Goal: Transaction & Acquisition: Purchase product/service

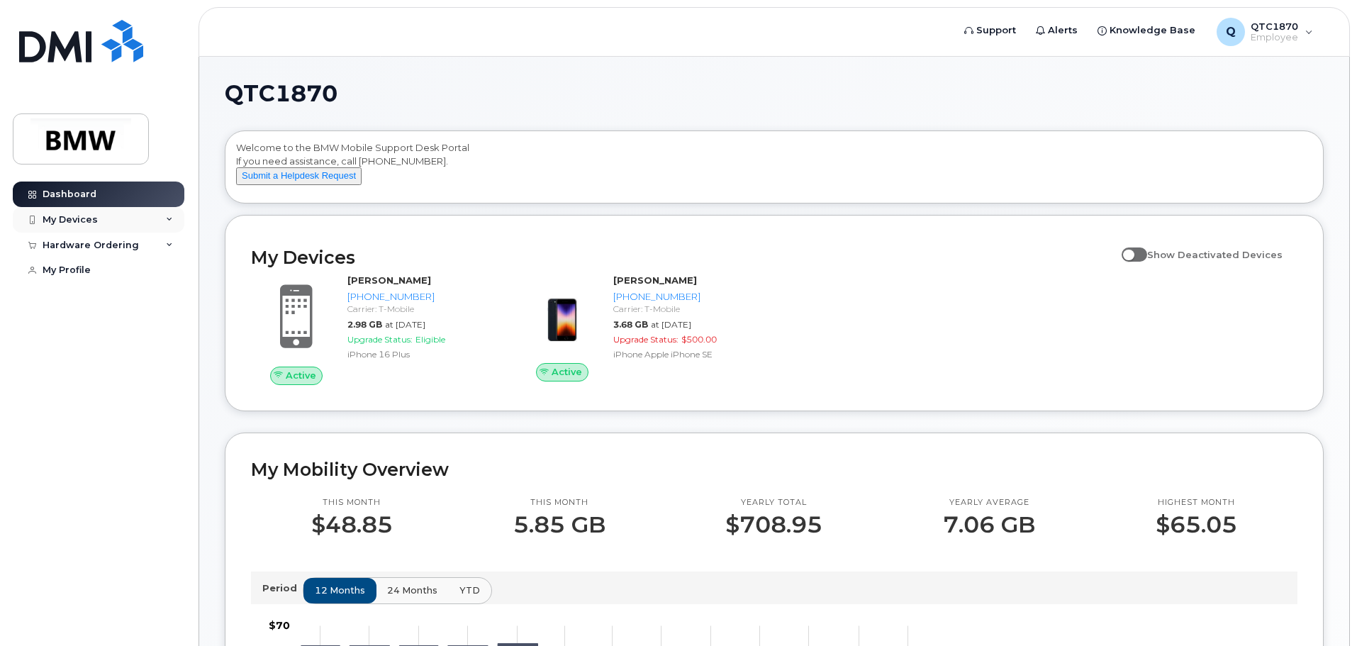
click at [94, 215] on div "My Devices" at bounding box center [70, 219] width 55 height 11
click at [119, 242] on div "Hardware Ordering" at bounding box center [91, 245] width 96 height 11
click at [79, 294] on div "New Order" at bounding box center [76, 297] width 54 height 13
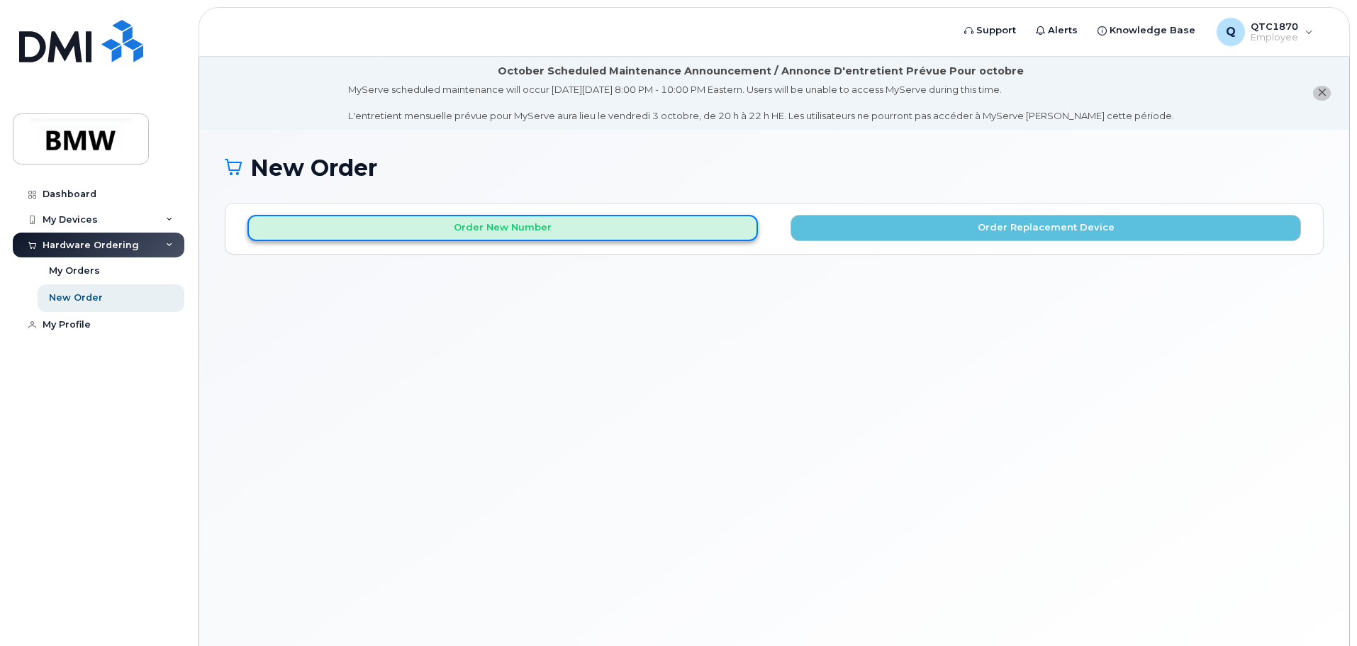
click at [588, 236] on button "Order New Number" at bounding box center [503, 228] width 511 height 26
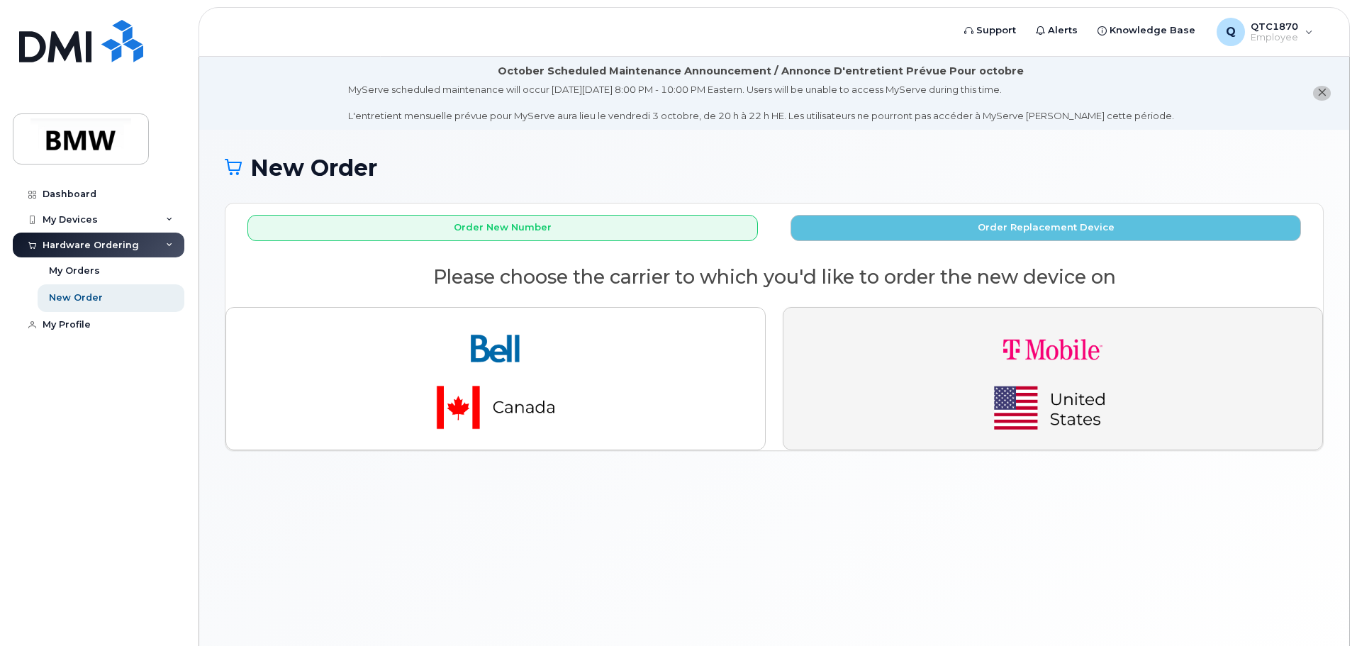
click at [1023, 375] on img "button" at bounding box center [1053, 378] width 199 height 119
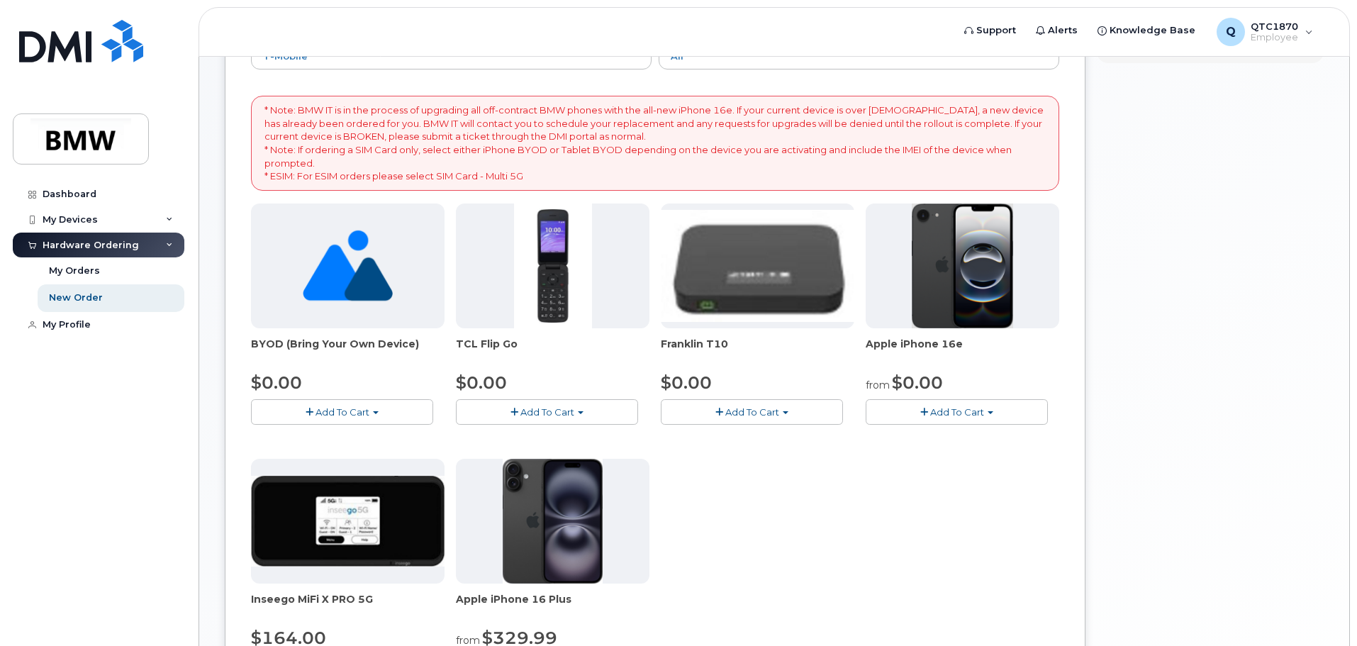
scroll to position [284, 0]
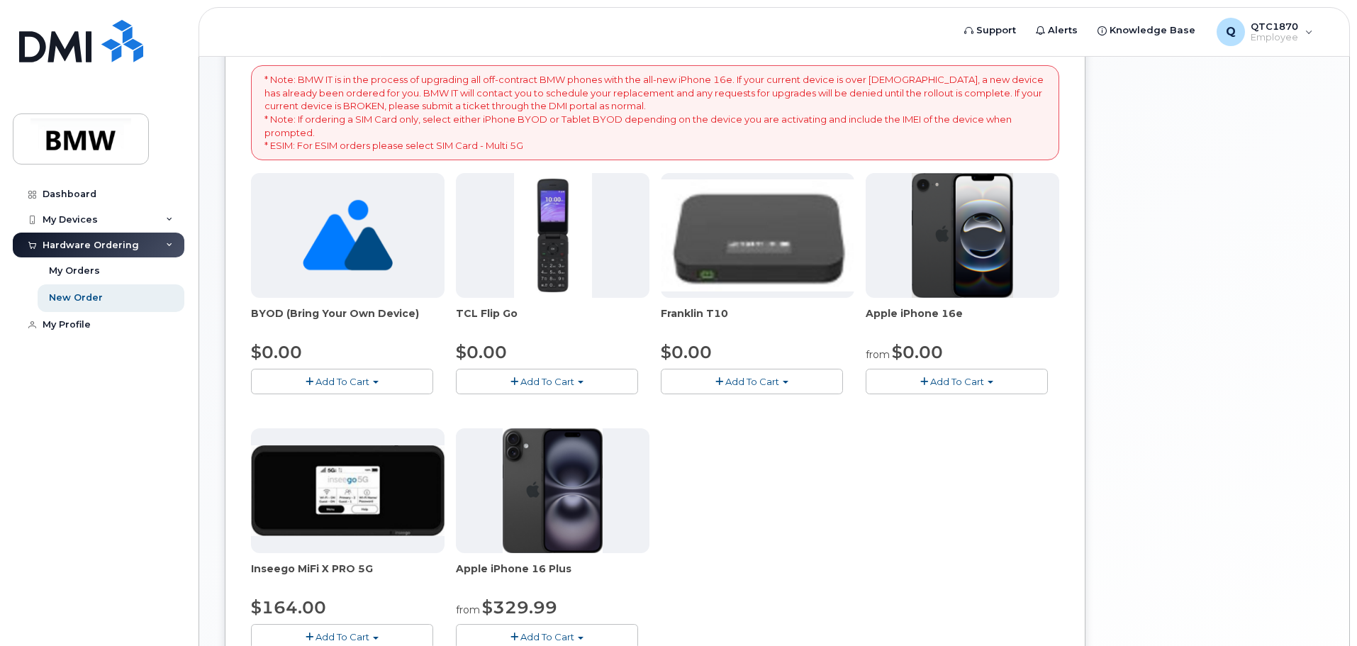
click at [959, 376] on span "Add To Cart" at bounding box center [958, 381] width 54 height 11
click at [926, 382] on span "button" at bounding box center [925, 381] width 8 height 9
click at [957, 379] on span "Add To Cart" at bounding box center [958, 381] width 54 height 11
click at [940, 406] on link "$0.00 - 30 Month Activation (128GB)" at bounding box center [972, 408] width 204 height 18
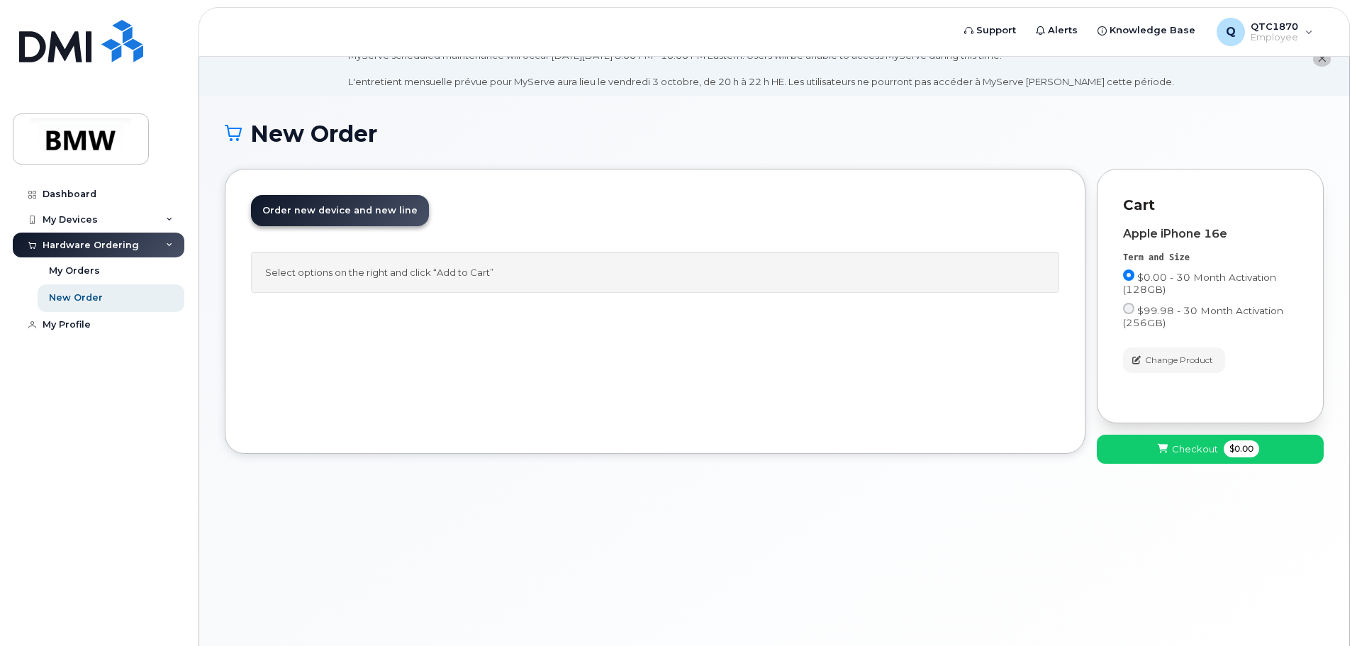
scroll to position [0, 0]
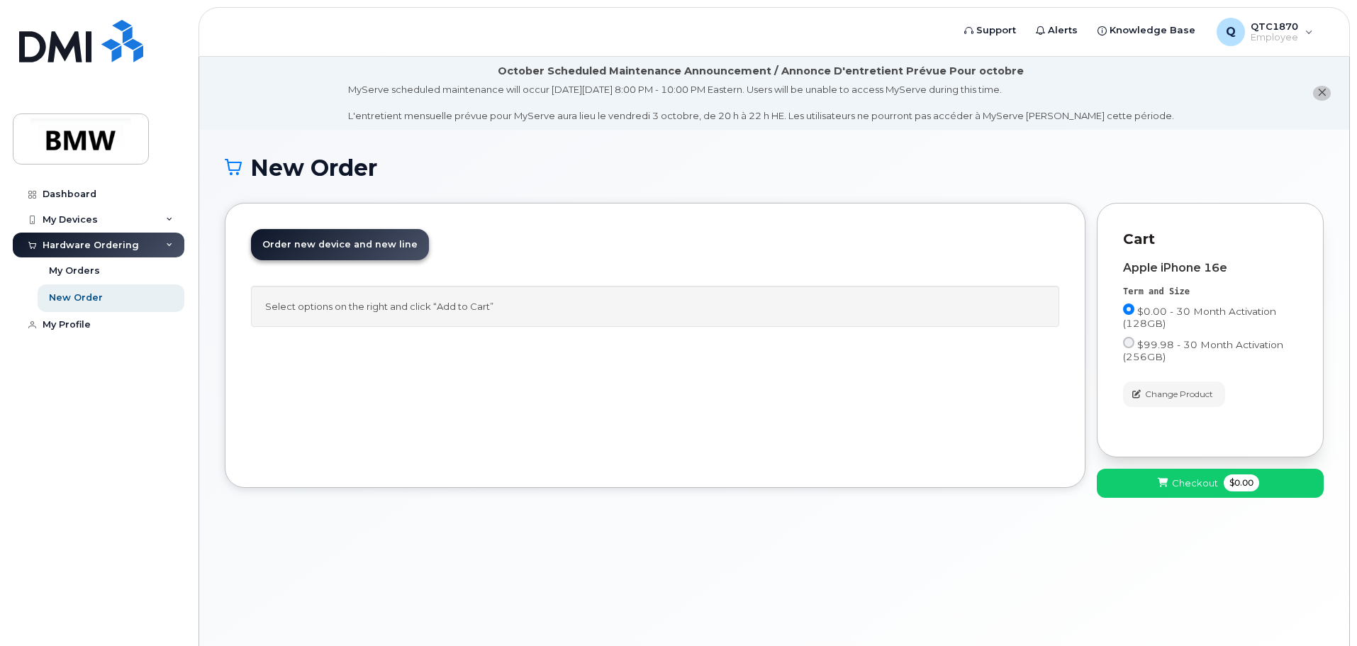
click at [346, 247] on span "Order new device and new line" at bounding box center [339, 244] width 155 height 11
click at [331, 309] on div "Select options on the right and click “Add to Cart”" at bounding box center [655, 307] width 809 height 42
click at [1131, 308] on input "$0.00 - 30 Month Activation (128GB)" at bounding box center [1128, 309] width 11 height 11
click at [943, 297] on div "Select options on the right and click “Add to Cart”" at bounding box center [655, 307] width 809 height 42
click at [938, 326] on div "Select options on the right and click “Add to Cart”" at bounding box center [655, 307] width 809 height 42
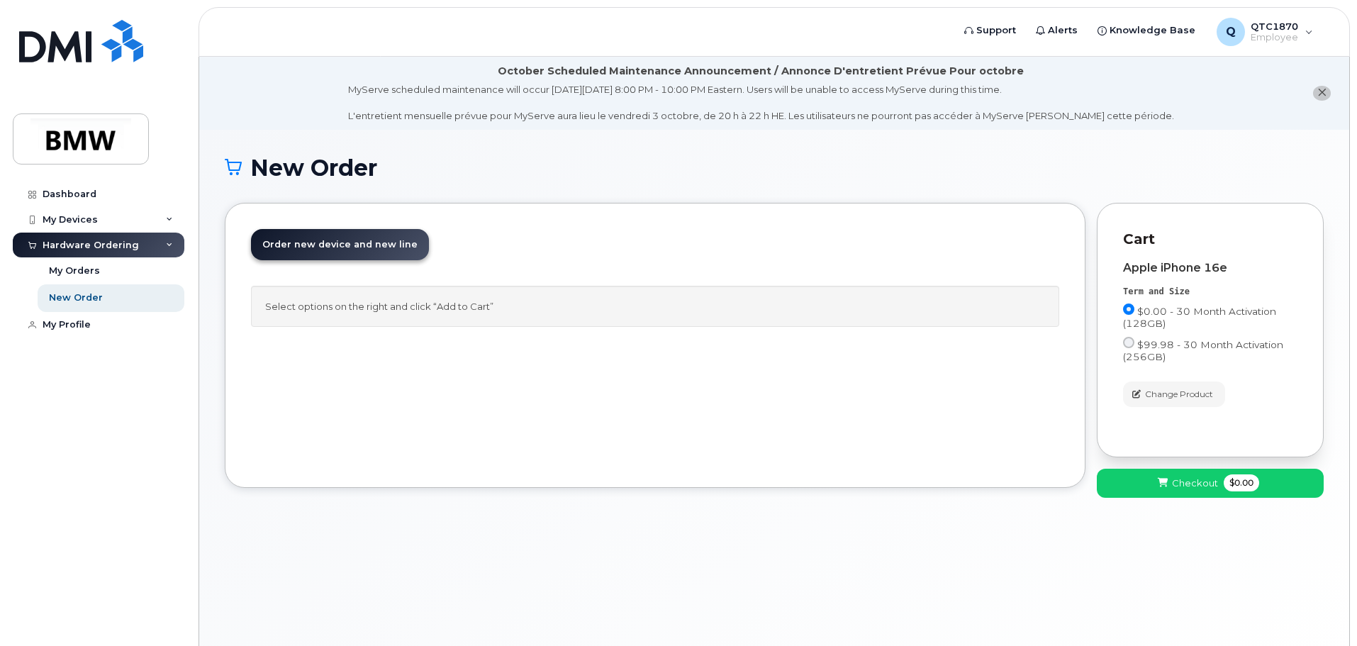
click at [951, 324] on div "Select options on the right and click “Add to Cart”" at bounding box center [655, 307] width 809 height 42
click at [1030, 304] on div "Select options on the right and click “Add to Cart”" at bounding box center [655, 307] width 809 height 42
click at [1173, 478] on span "Checkout" at bounding box center [1195, 483] width 46 height 13
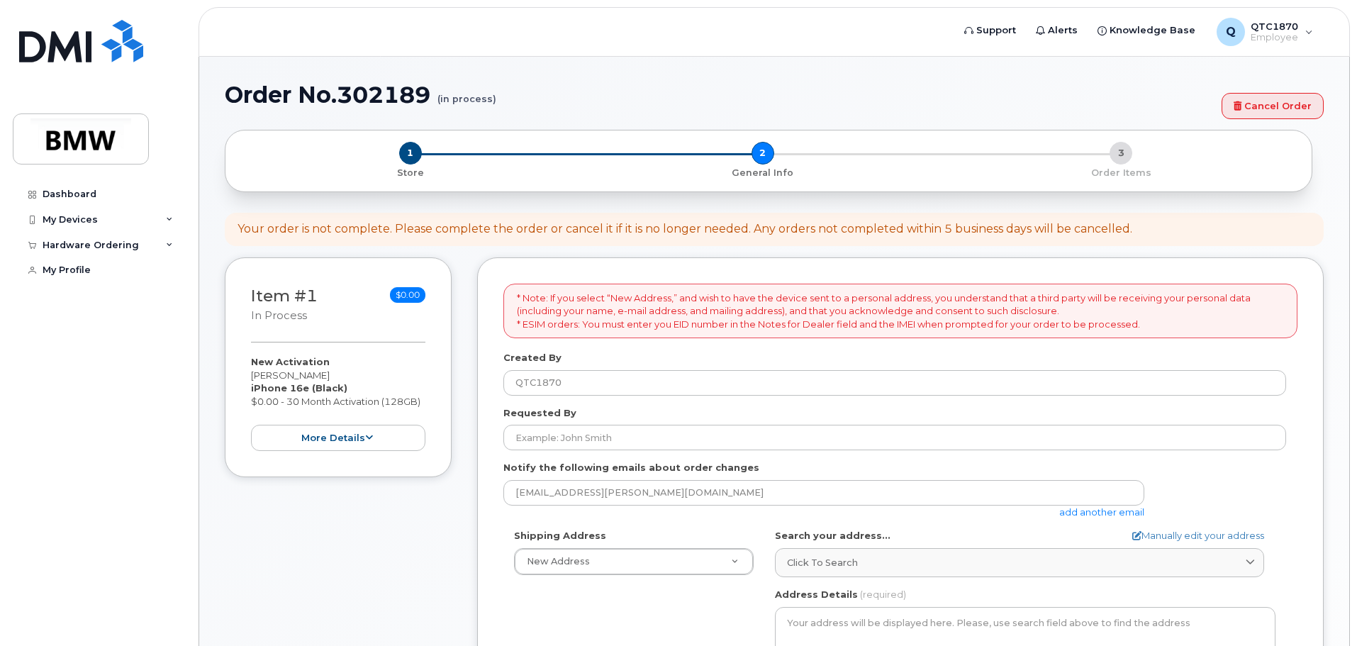
select select
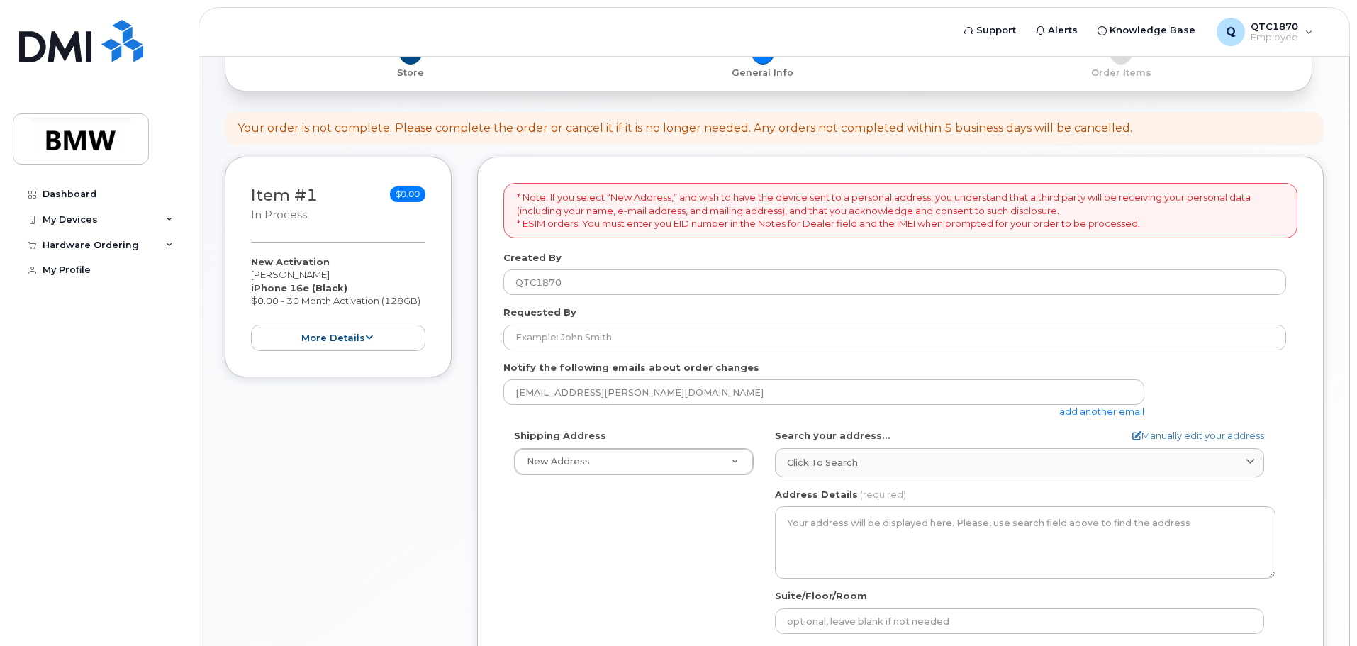
scroll to position [142, 0]
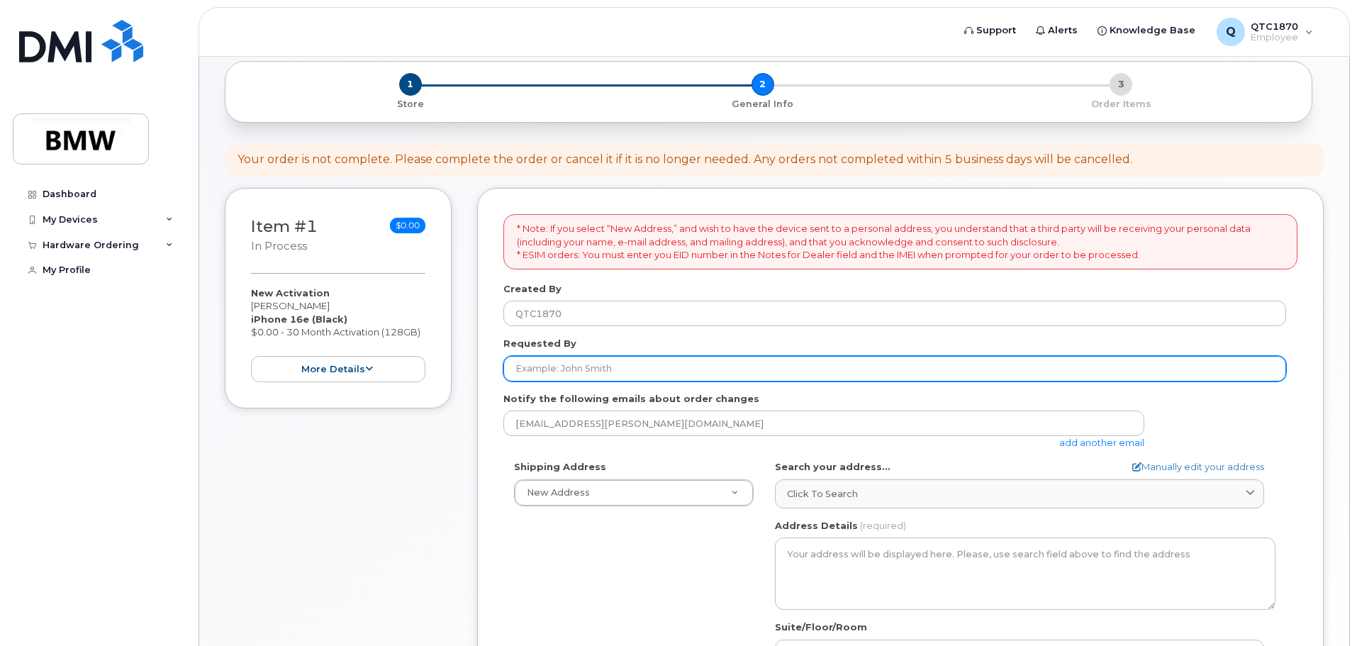
click at [626, 372] on input "Requested By" at bounding box center [895, 369] width 783 height 26
type input "[PERSON_NAME]"
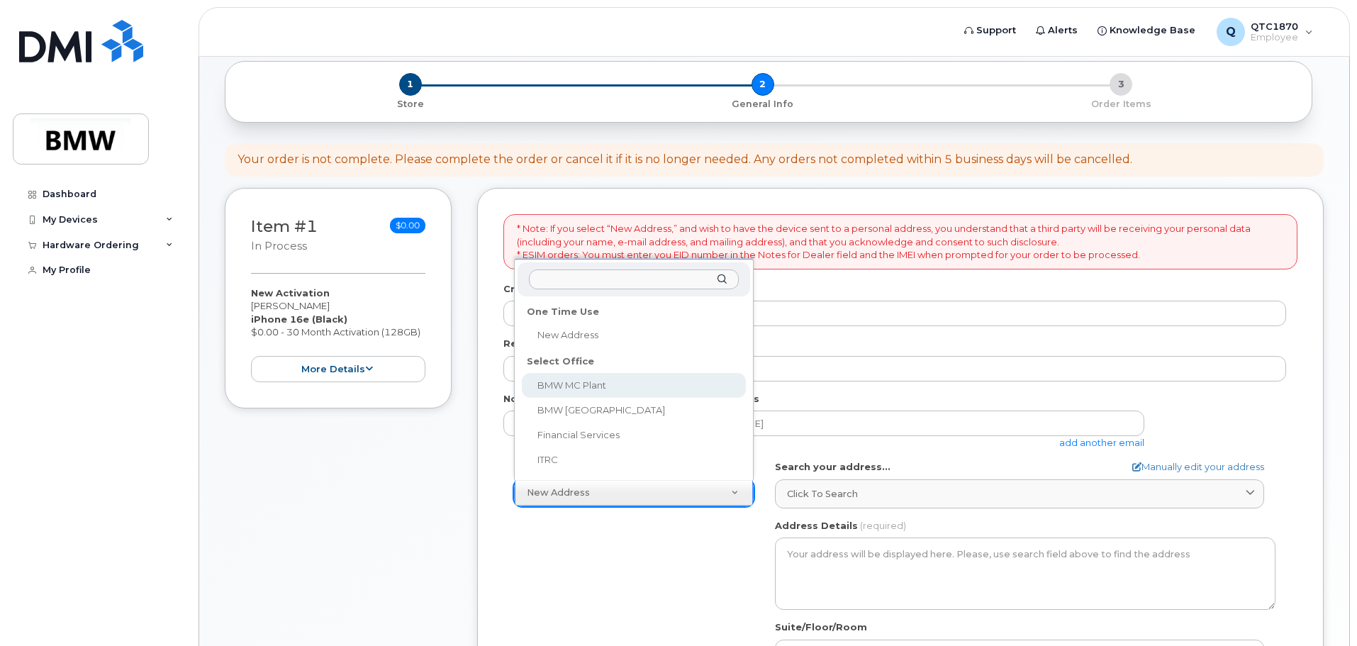
select select
type textarea "1400 Highway 101 S GREER SC 29651-6731 UNITED STATES Greer South Carolina 29651…"
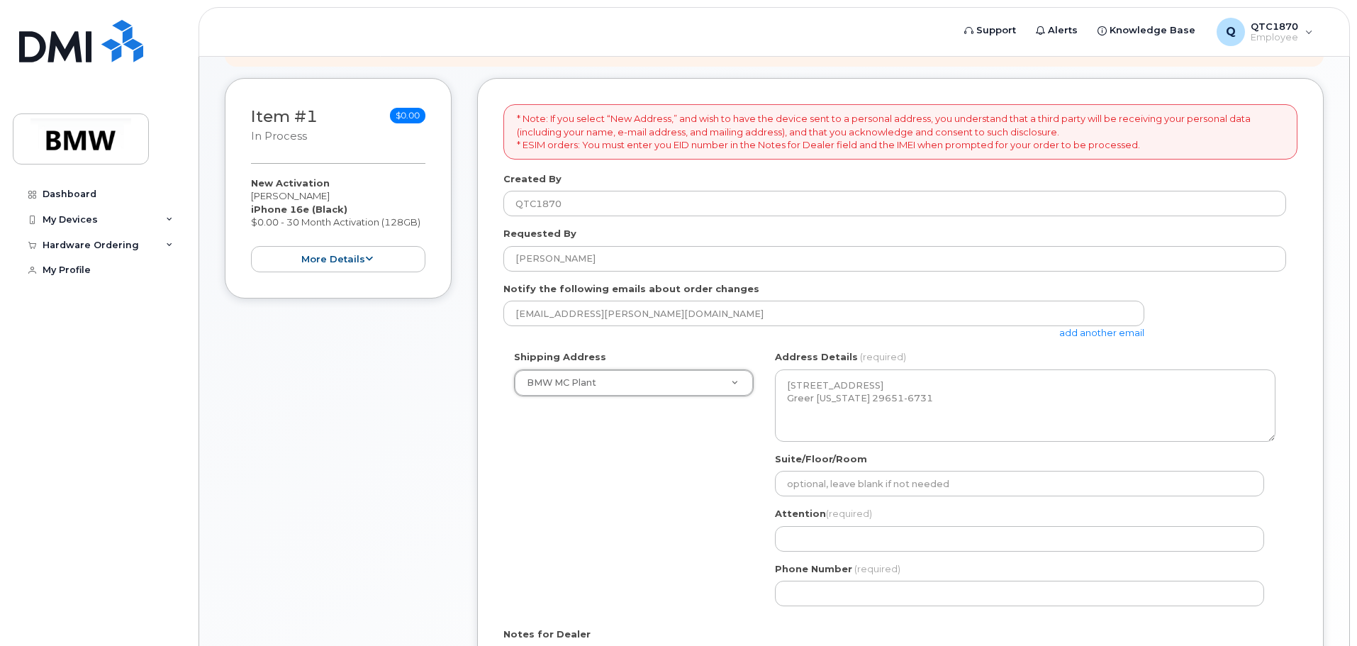
scroll to position [355, 0]
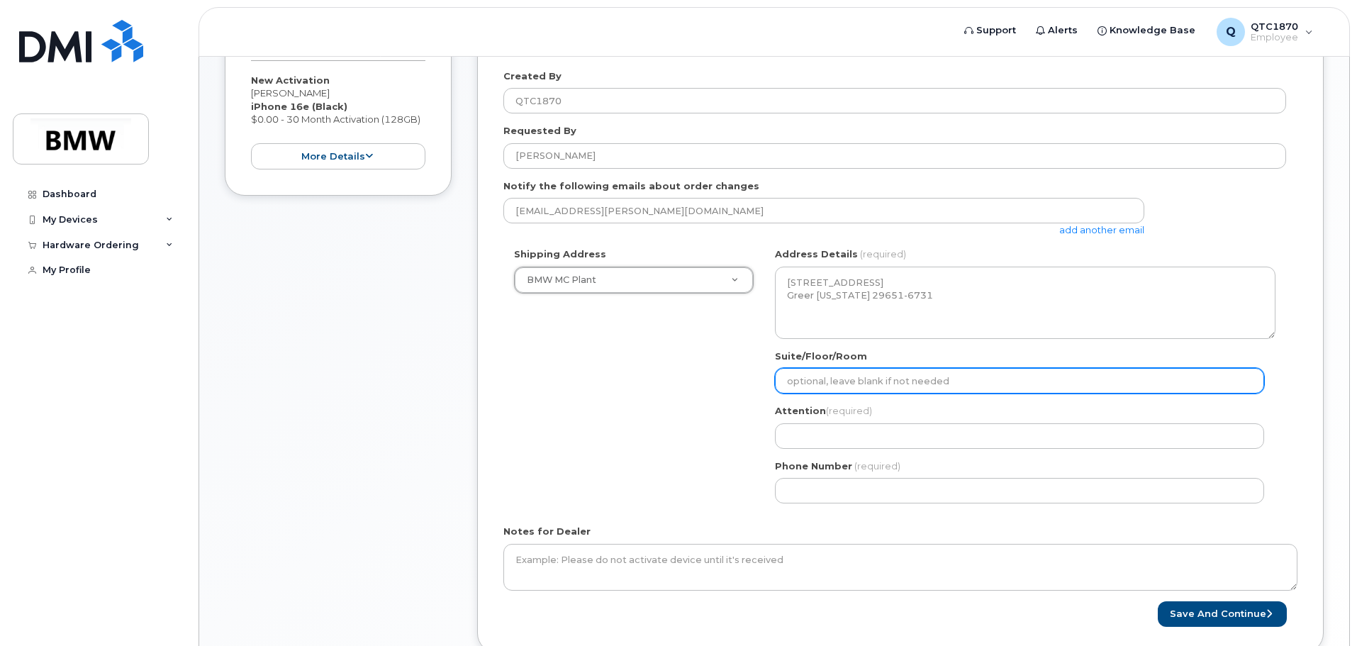
click at [867, 382] on input "Suite/Floor/Room" at bounding box center [1019, 381] width 489 height 26
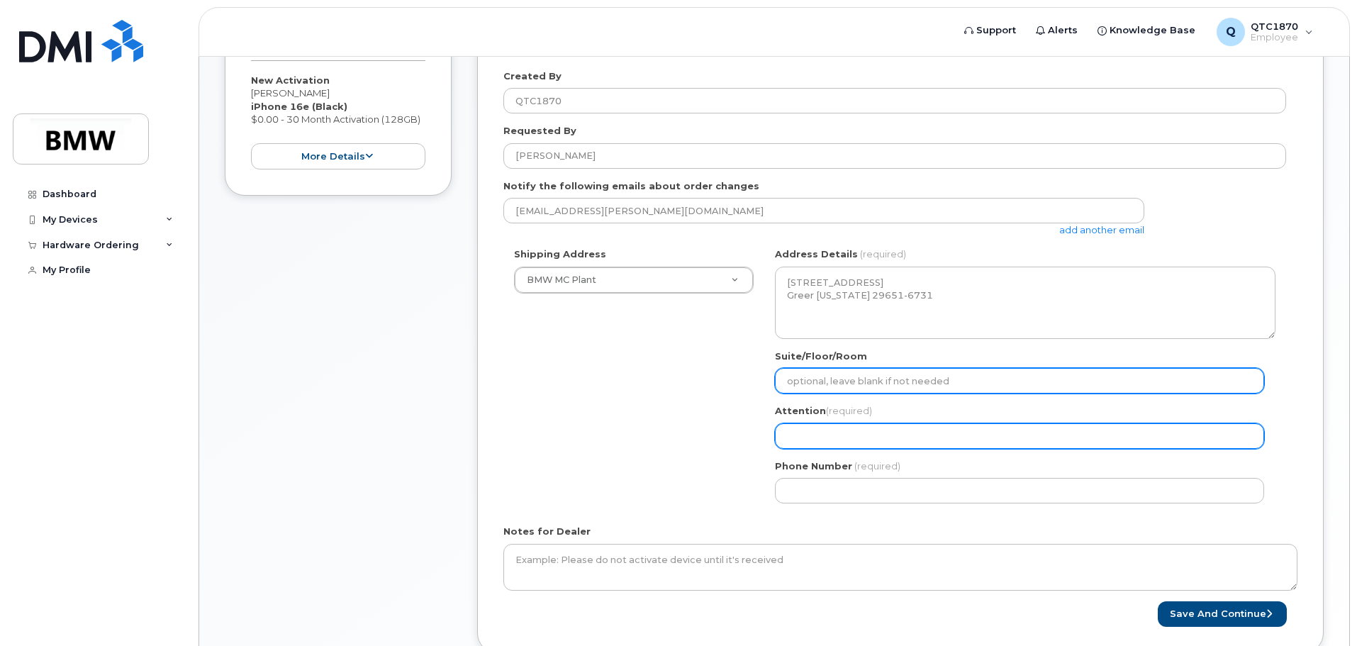
type input "Hall 50 Q 30"
select select
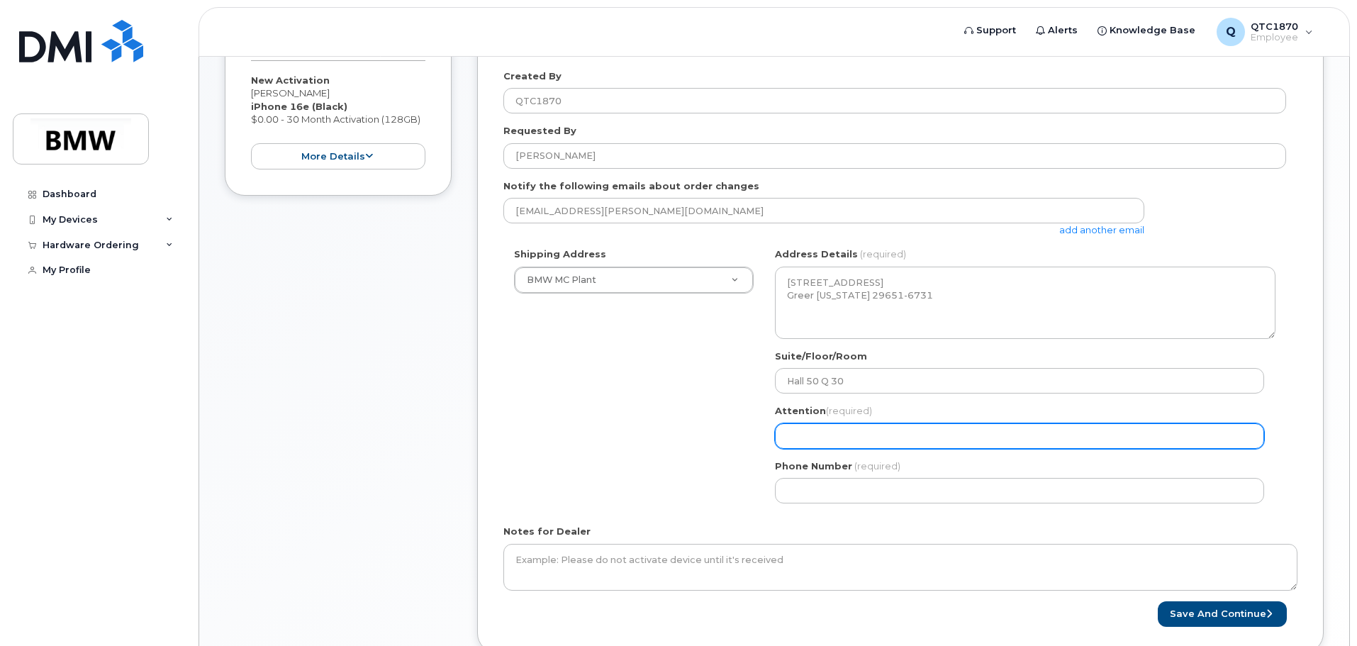
click at [827, 443] on input "Attention (required)" at bounding box center [1019, 436] width 489 height 26
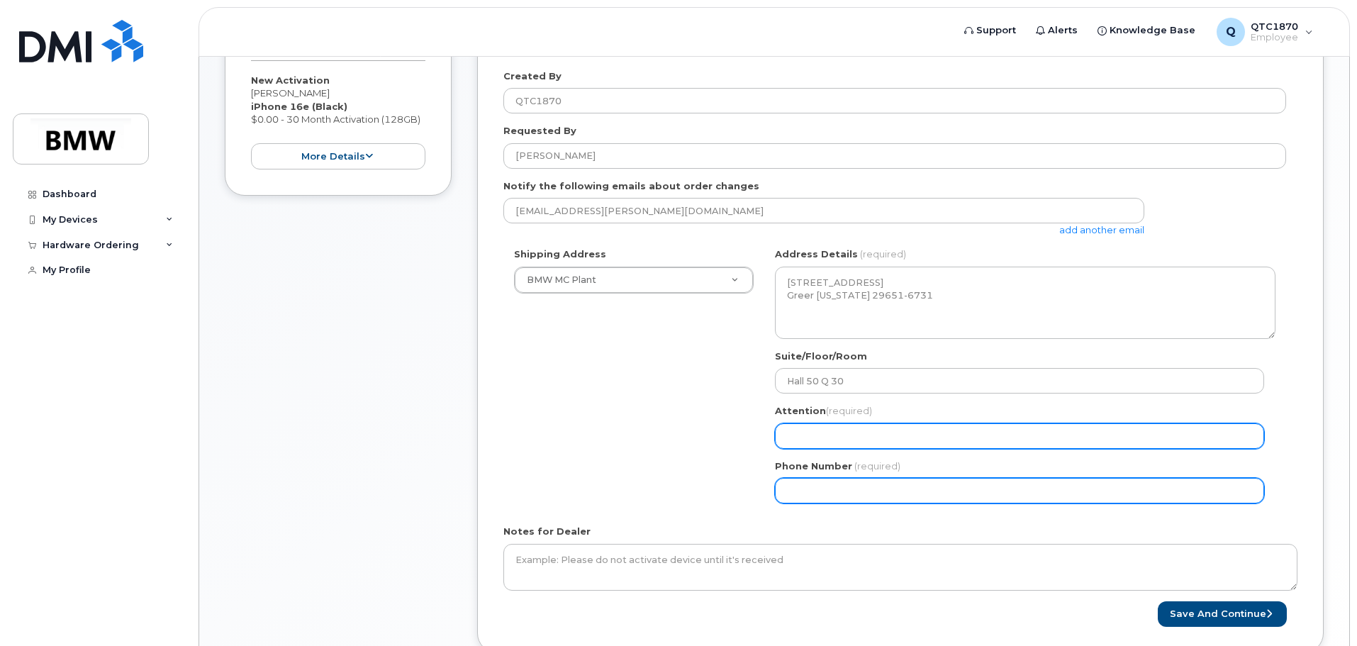
type input "[PERSON_NAME]"
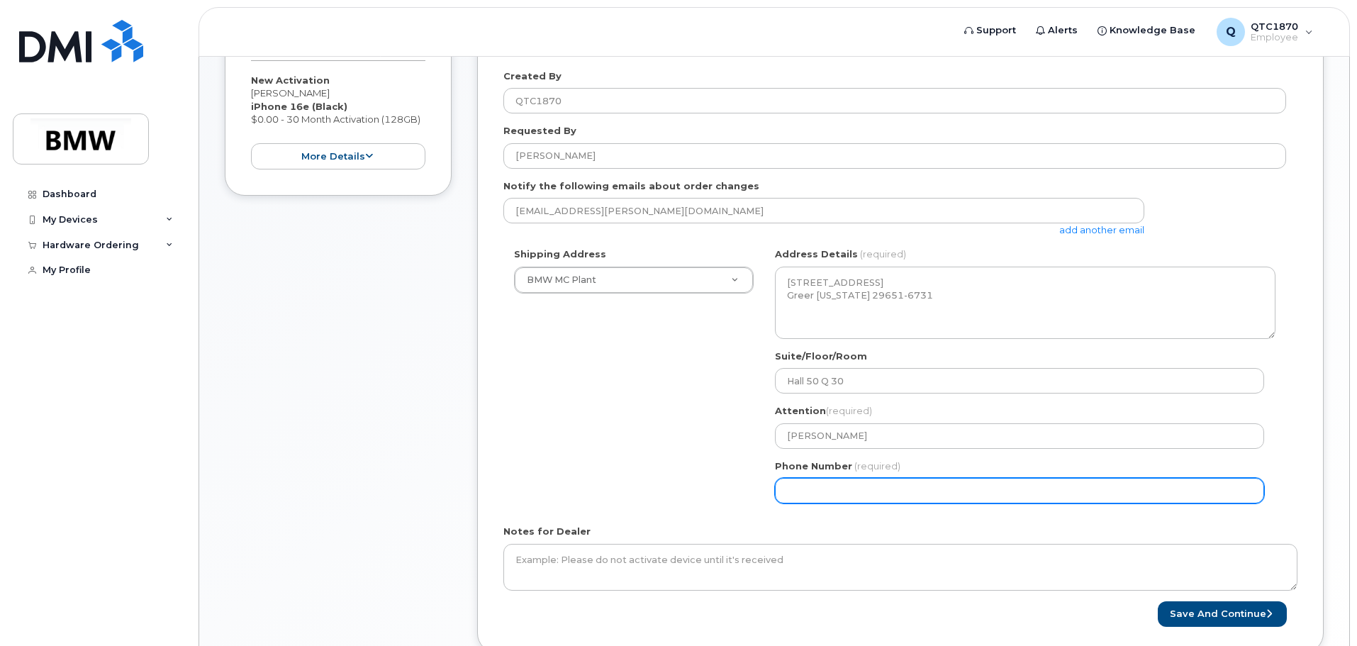
click at [859, 496] on input "Phone Number" at bounding box center [1019, 491] width 489 height 26
select select
type input "864753198"
select select
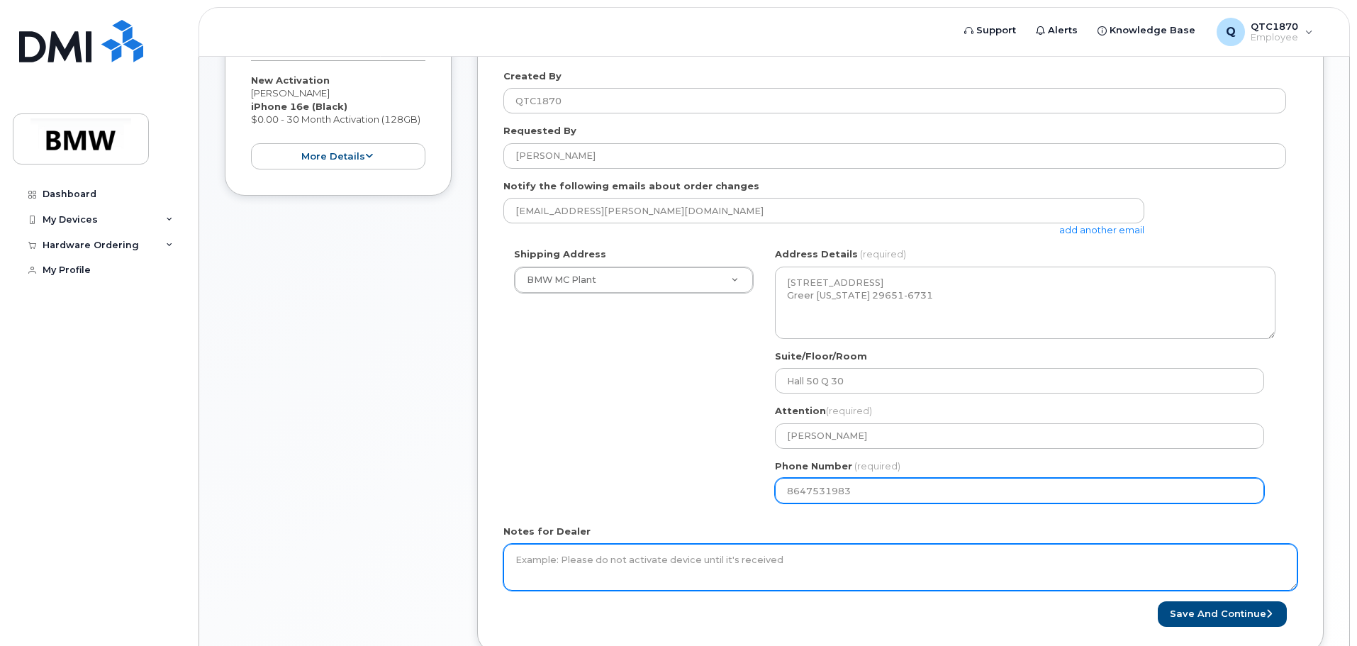
type input "8647531983"
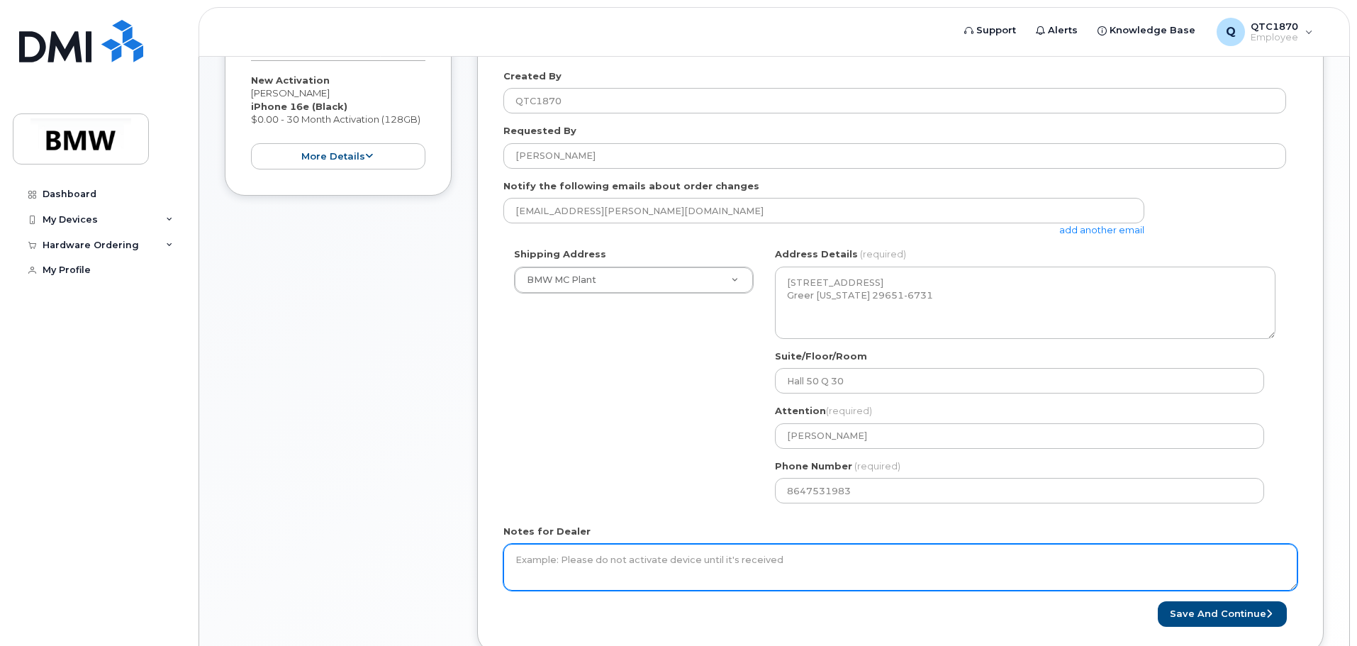
click at [752, 577] on textarea "Notes for Dealer" at bounding box center [901, 567] width 794 height 47
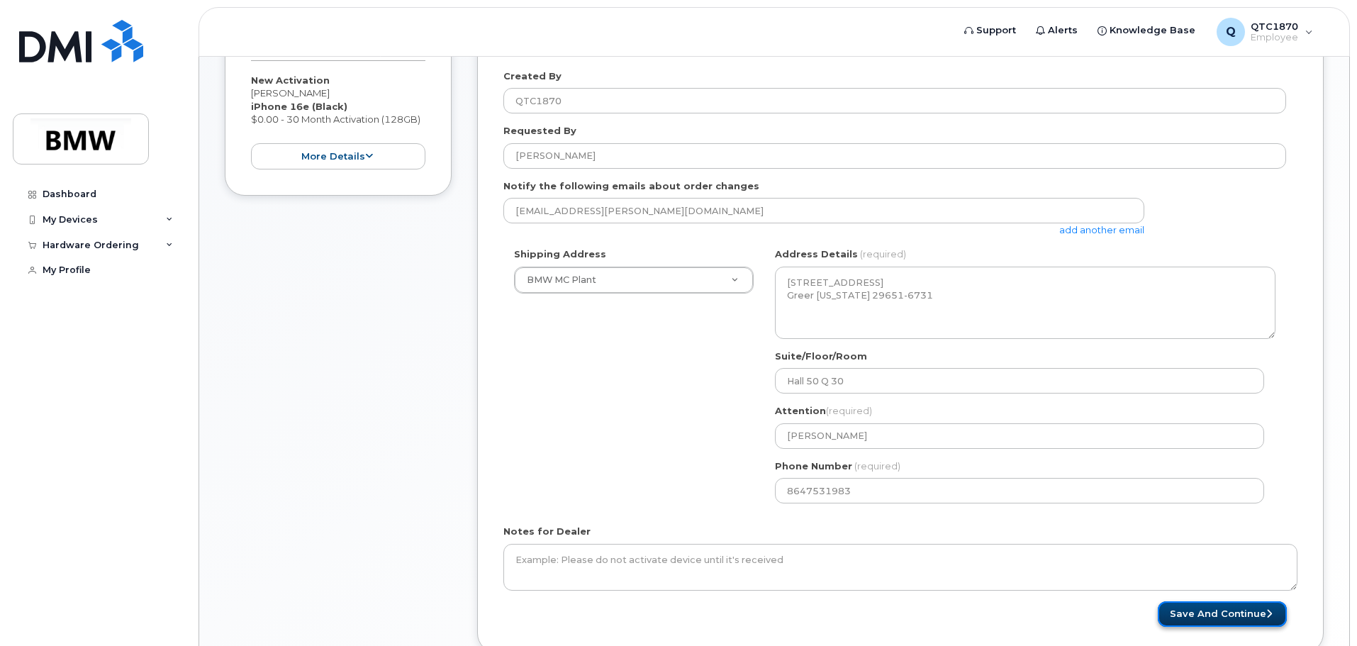
click at [1179, 616] on button "Save and Continue" at bounding box center [1222, 614] width 129 height 26
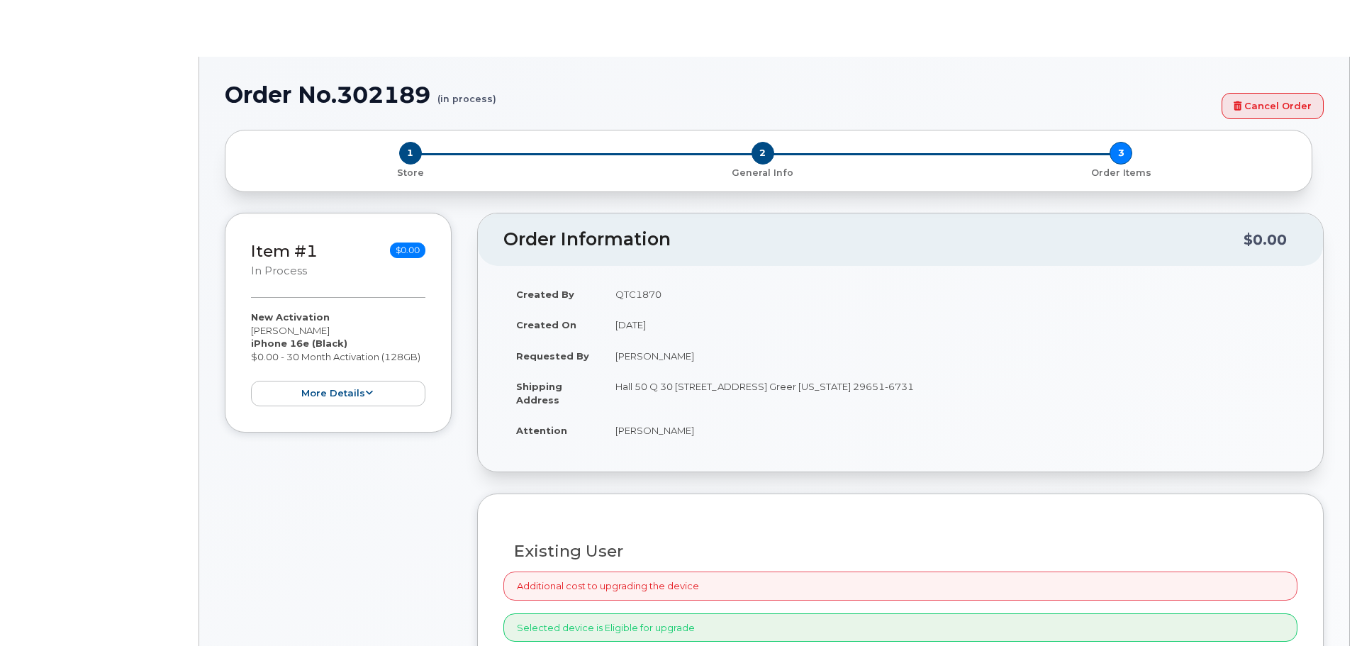
select select "1885307"
radio input "true"
type input "1901787"
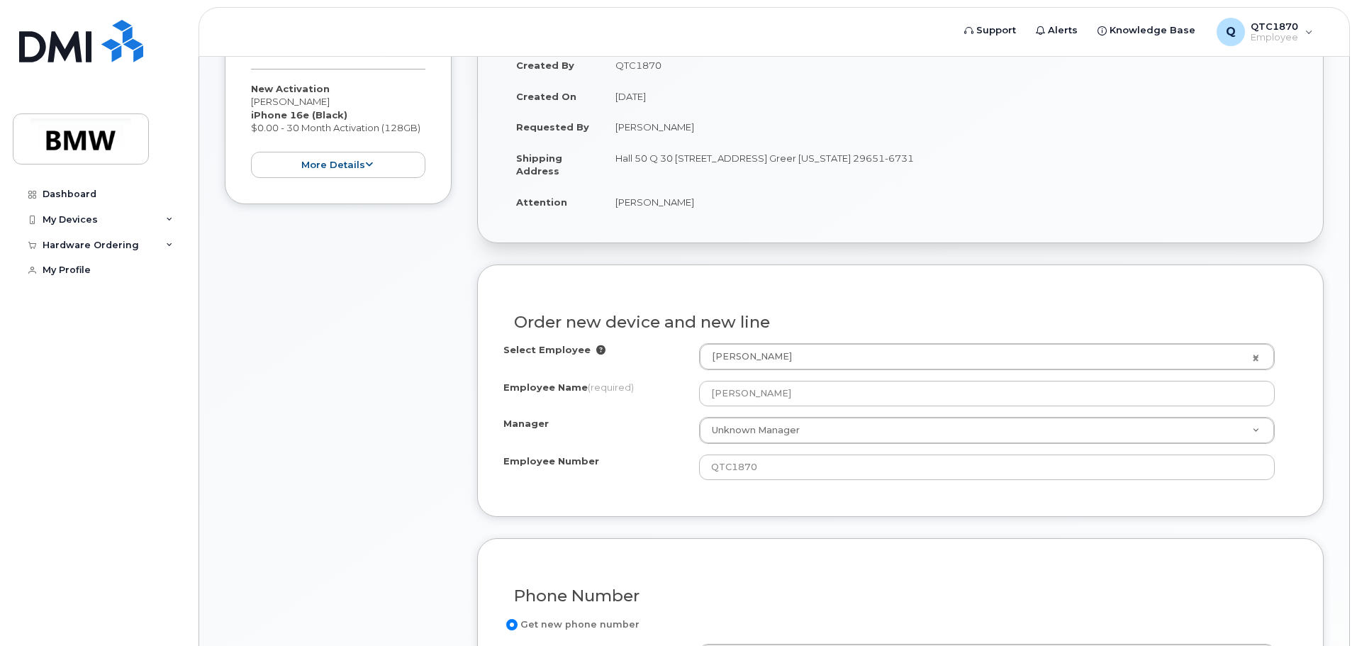
scroll to position [355, 0]
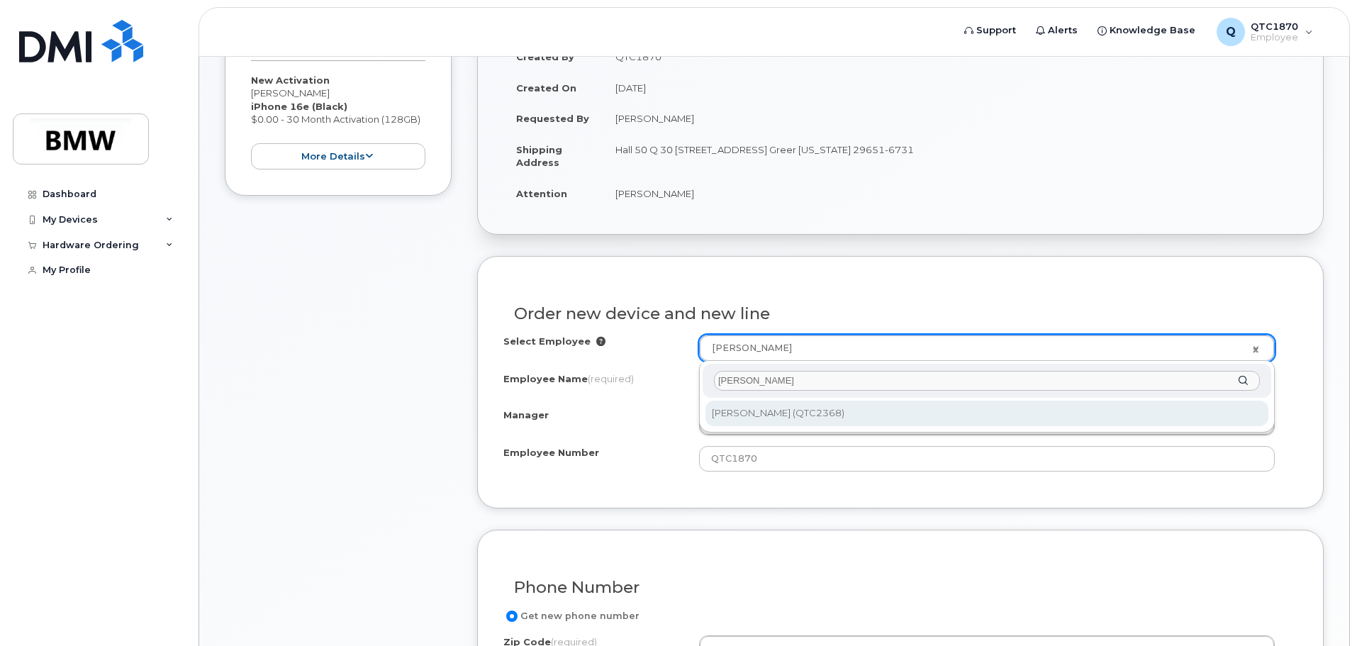
type input "[PERSON_NAME]"
type input "2177779"
type input "[PERSON_NAME]"
type input "QTC2368"
type input "1833"
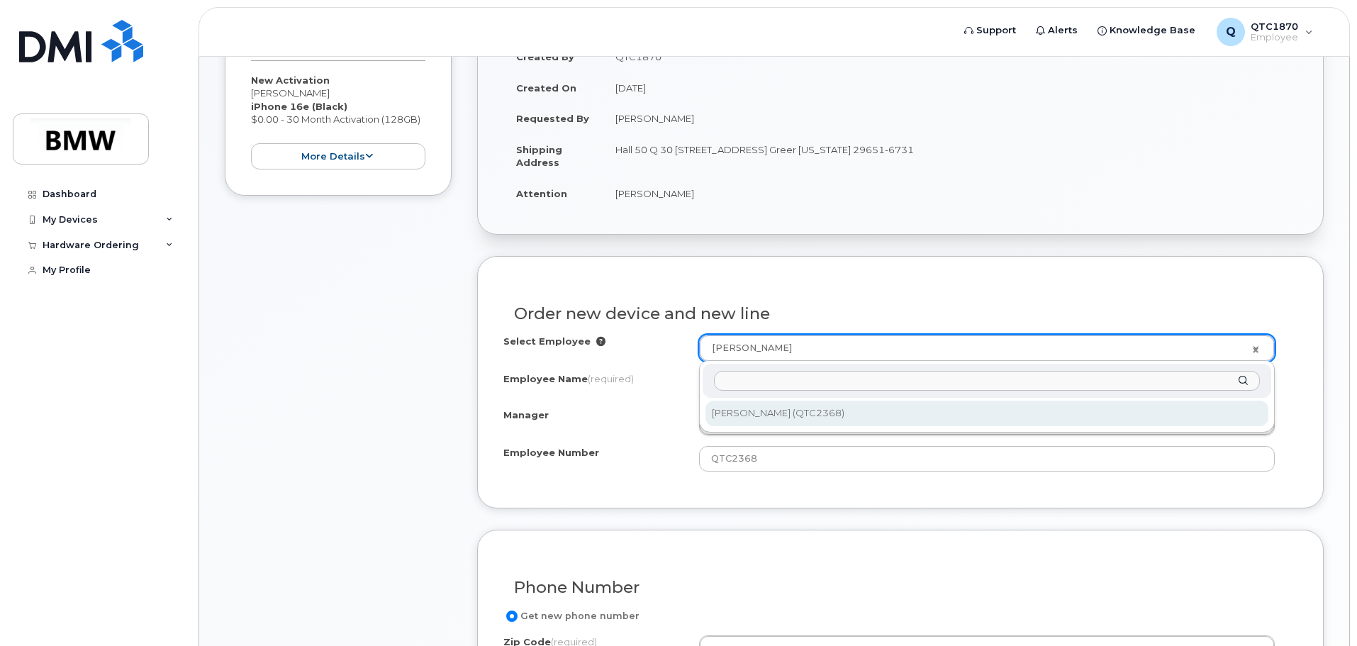
select select "1901676"
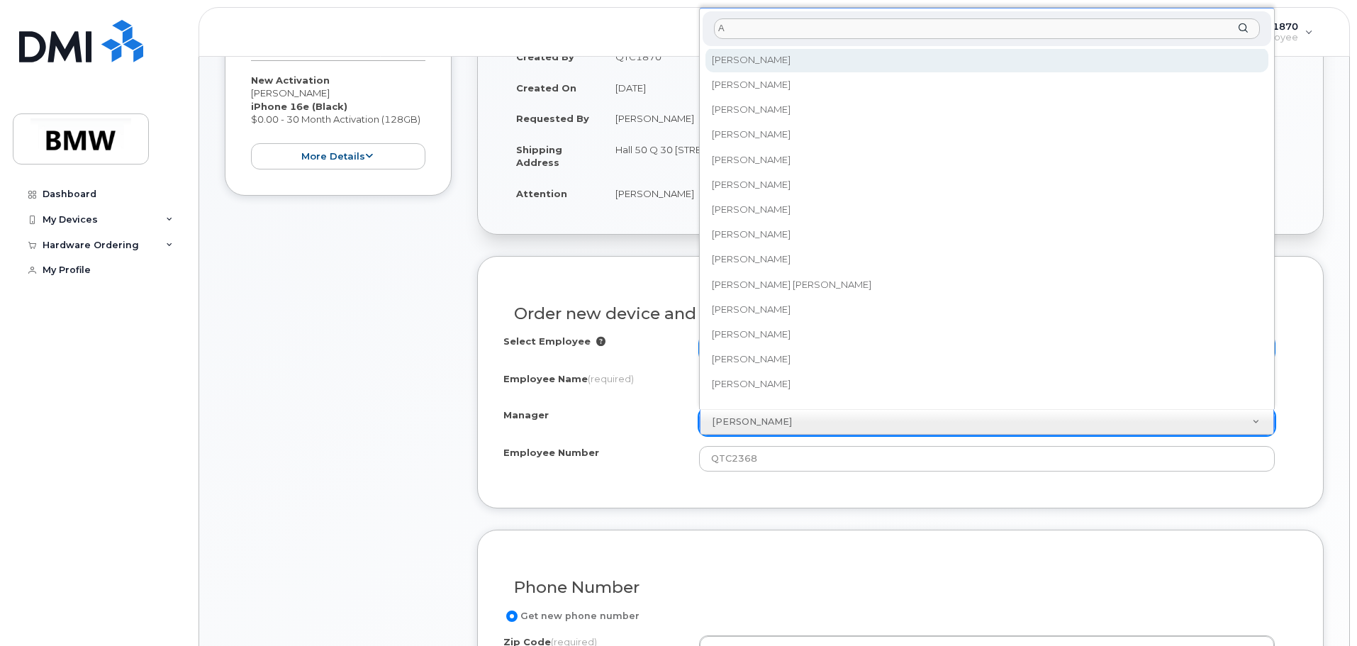
scroll to position [0, 0]
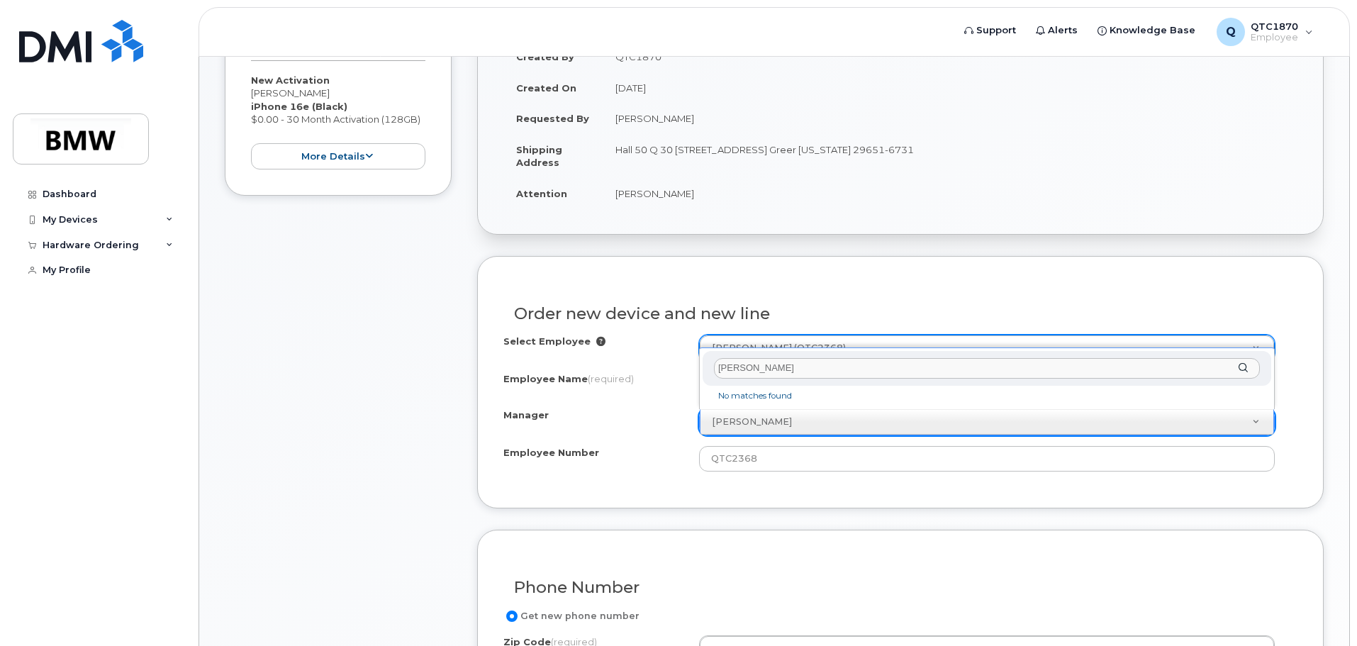
type input "Ashlee Jones"
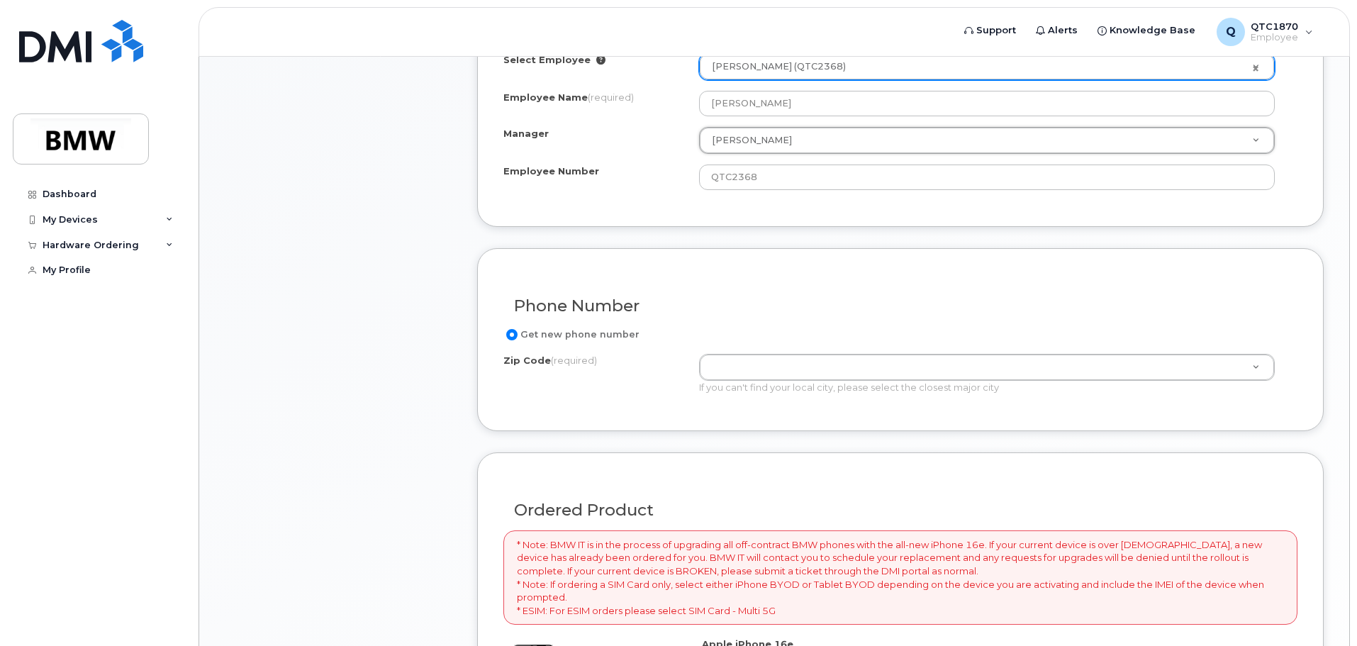
scroll to position [638, 0]
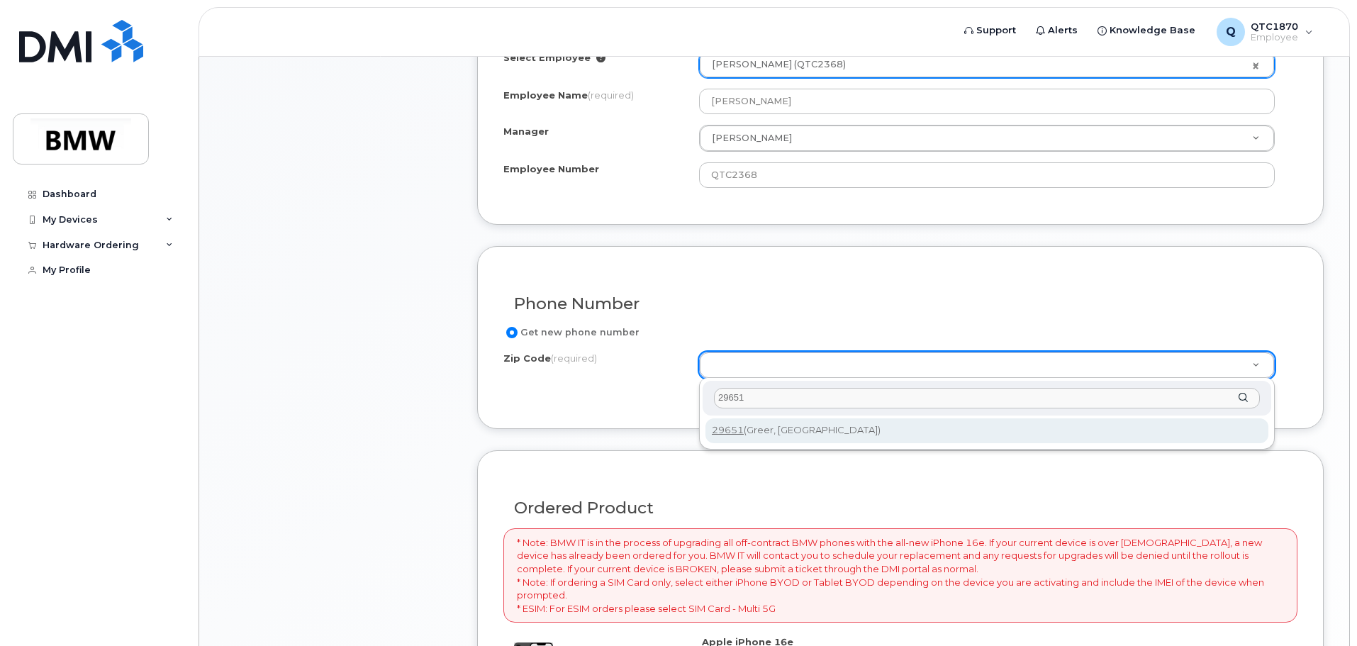
type input "29651"
type input "29651 (Greer, SC)"
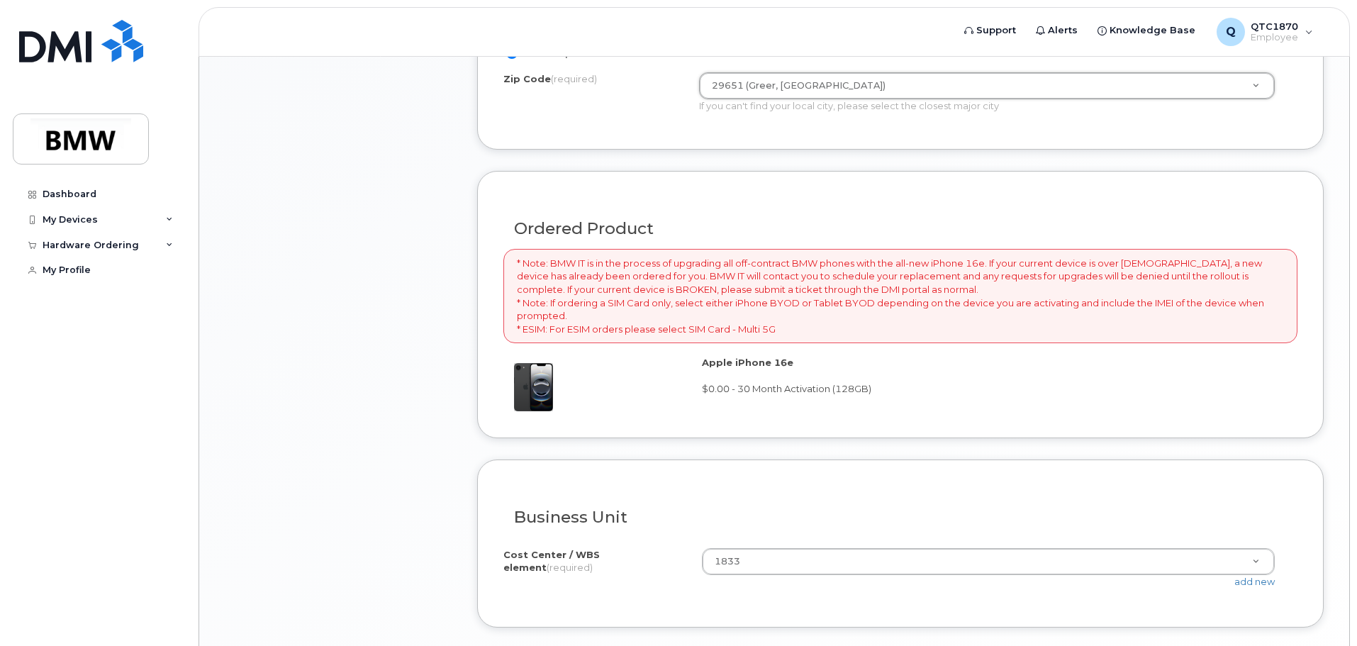
scroll to position [922, 0]
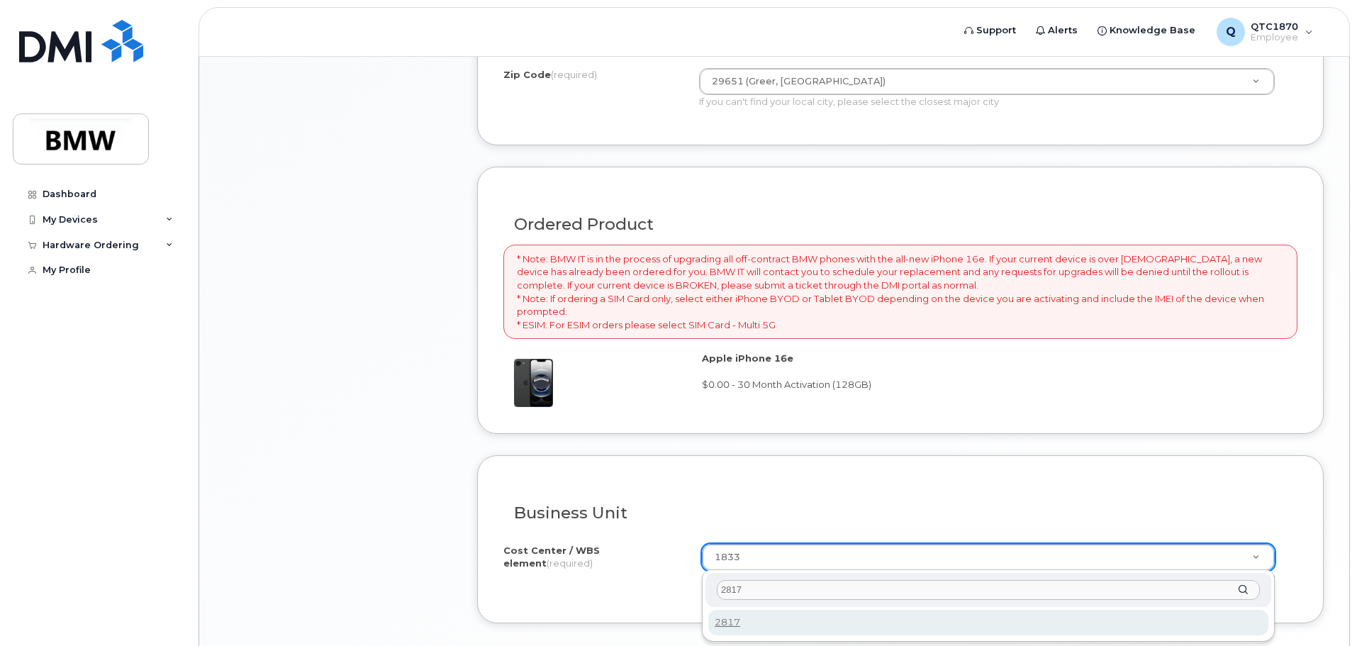
type input "2817"
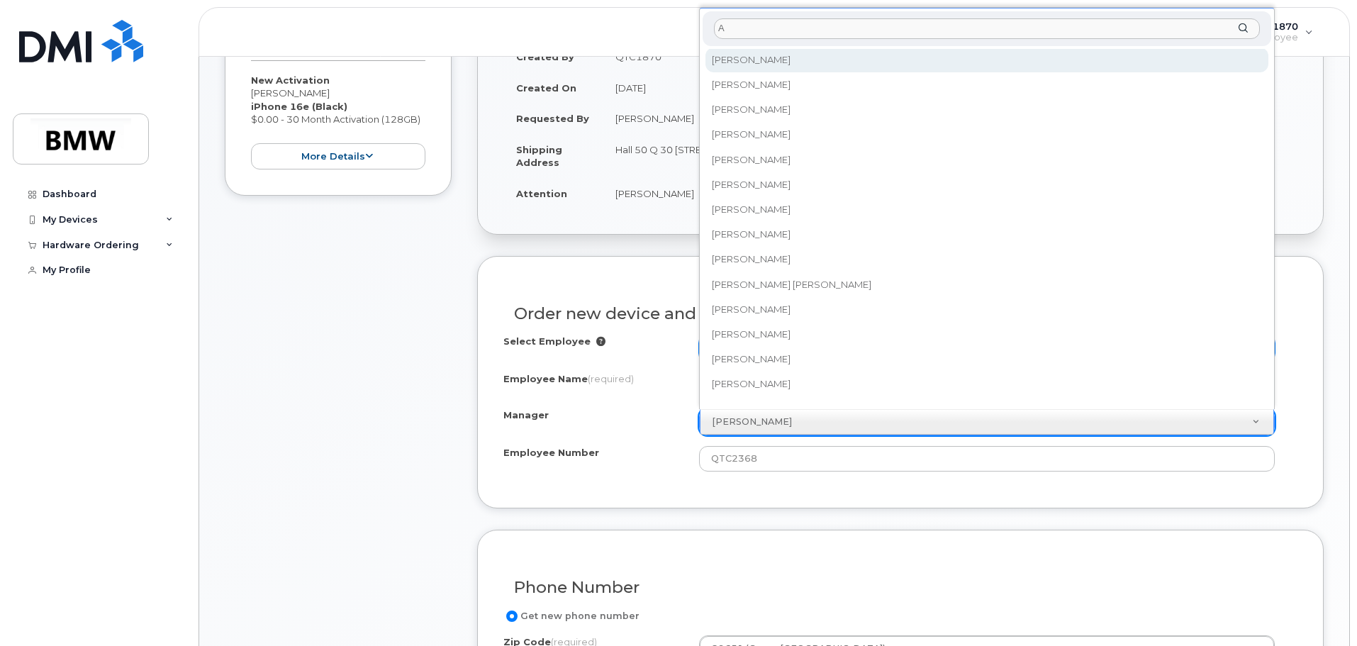
scroll to position [0, 0]
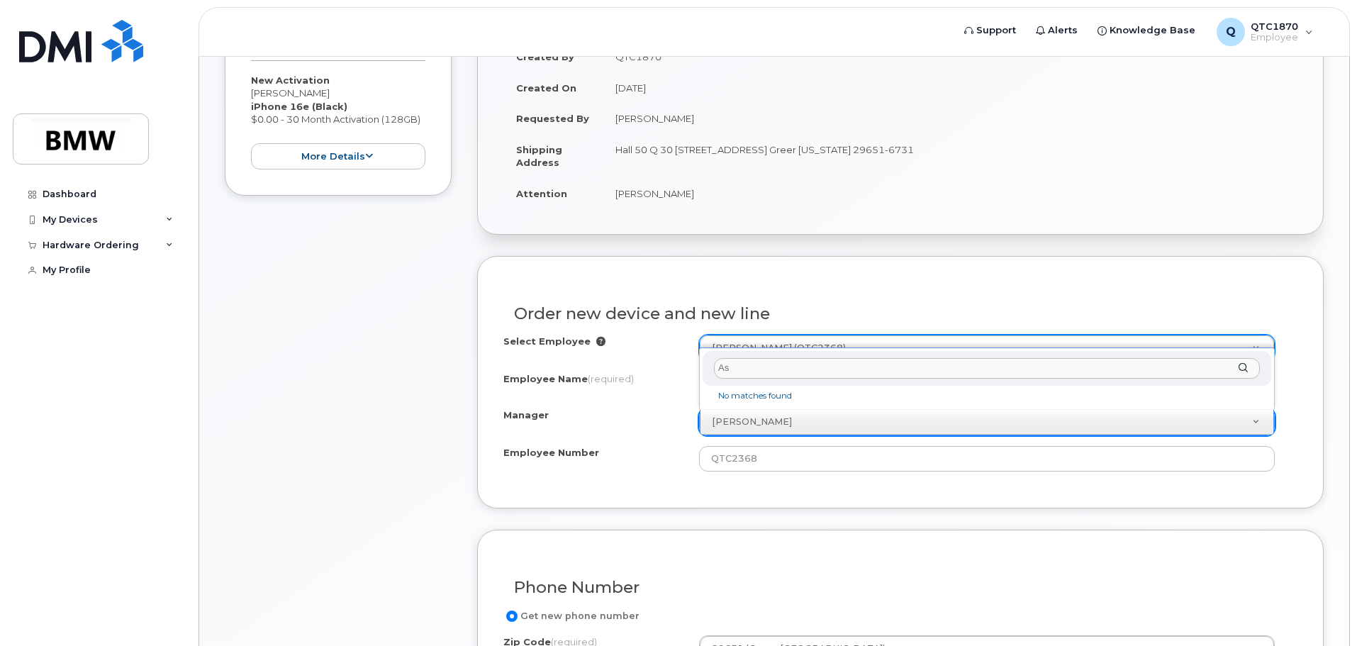
type input "A"
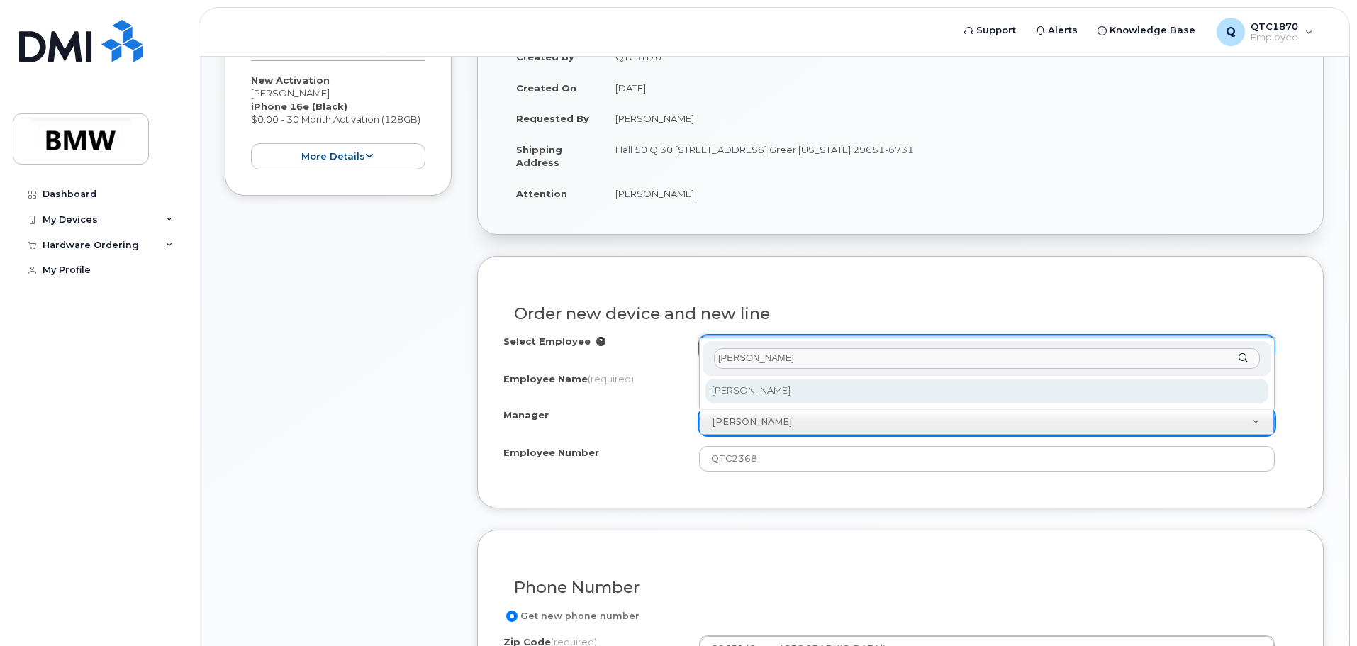
type input "Johnny"
select select "1895492"
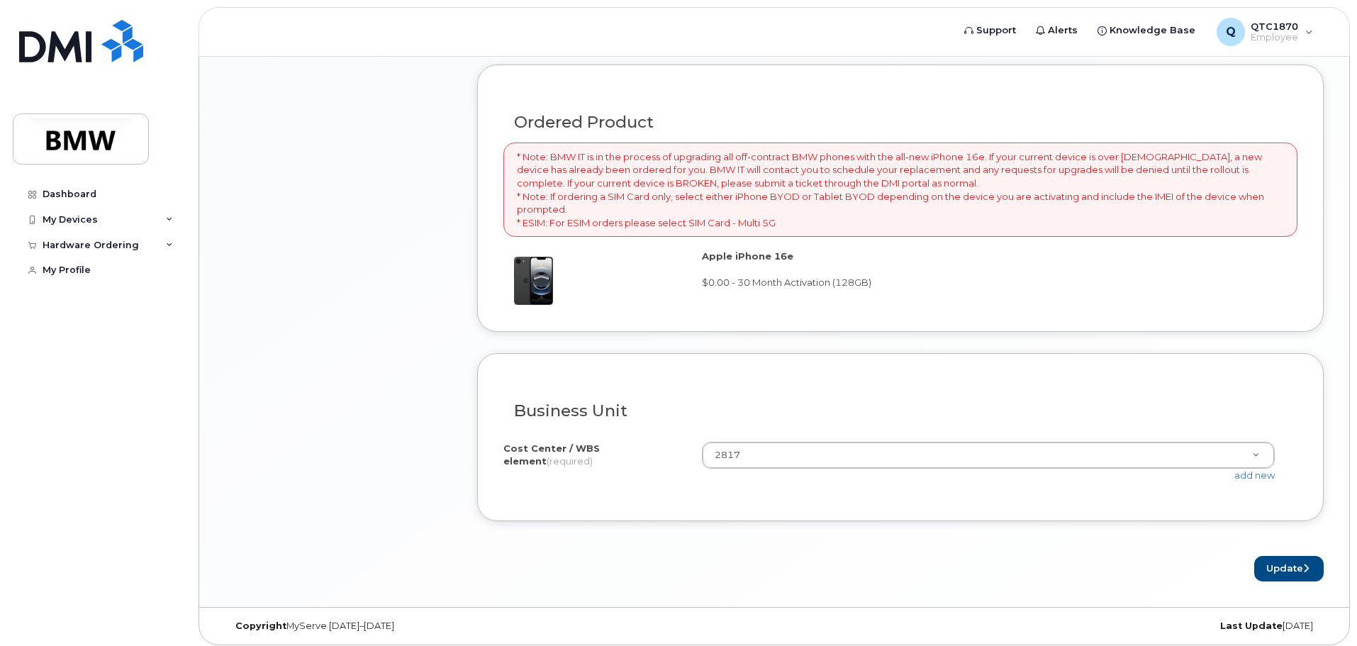
scroll to position [1031, 0]
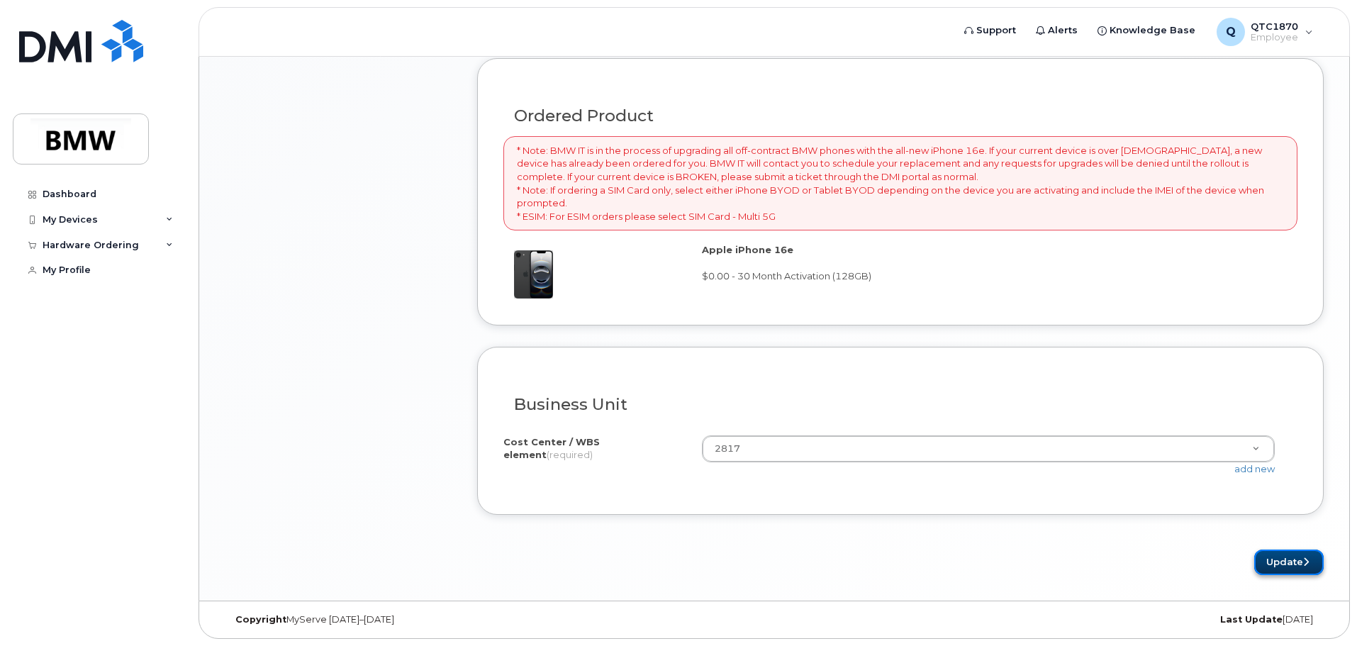
click at [1274, 567] on button "Update" at bounding box center [1290, 563] width 70 height 26
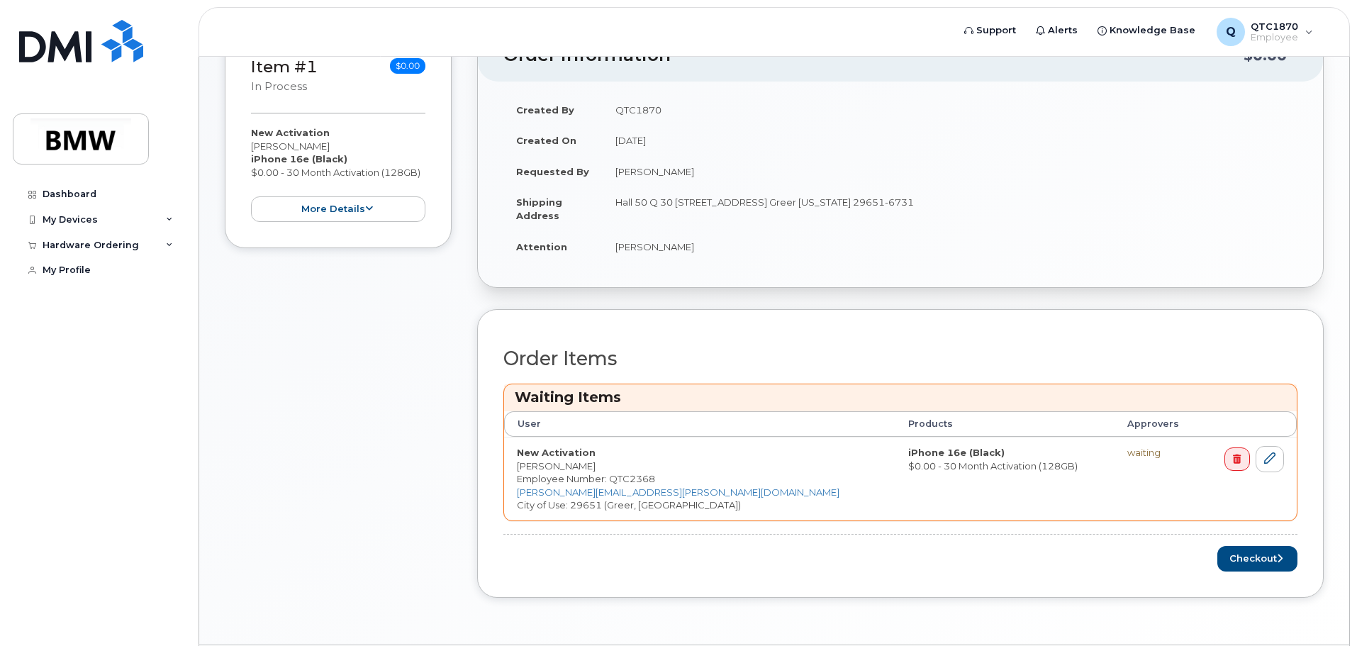
scroll to position [406, 0]
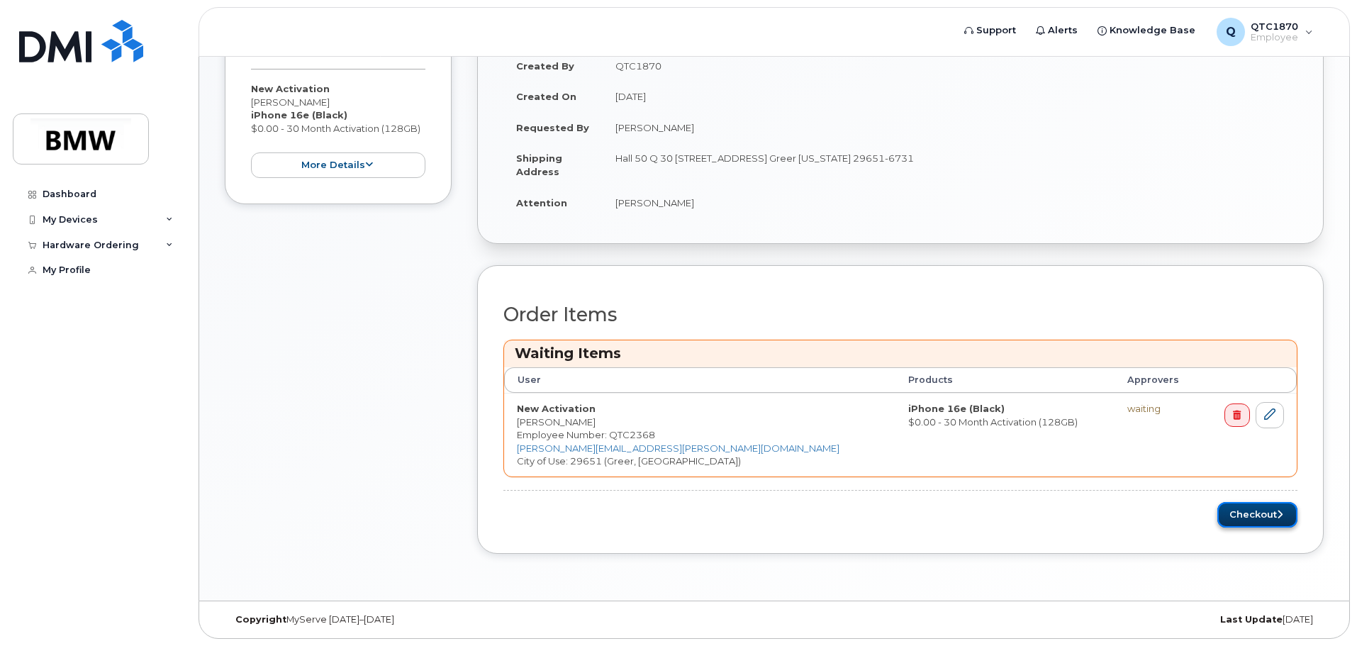
click at [1277, 516] on icon "submit" at bounding box center [1280, 514] width 6 height 9
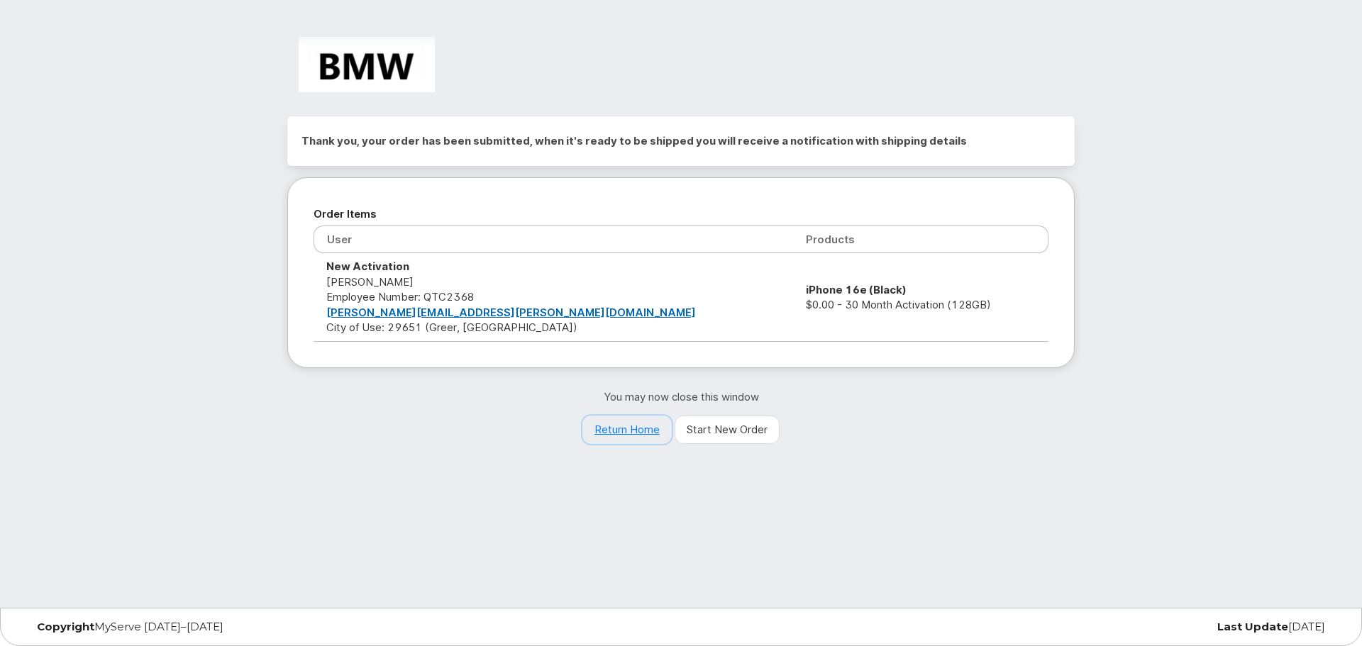
click at [625, 428] on link "Return Home" at bounding box center [626, 430] width 89 height 28
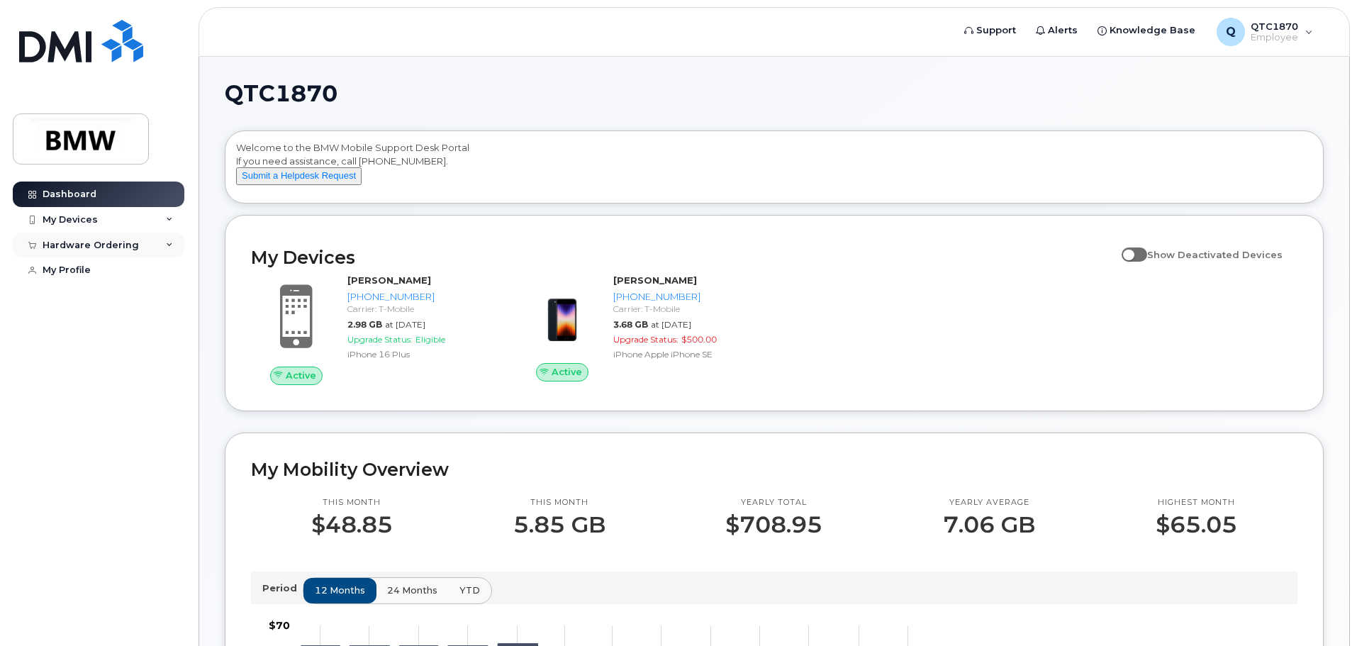
click at [140, 248] on div "Hardware Ordering" at bounding box center [99, 246] width 172 height 26
click at [71, 223] on div "My Devices" at bounding box center [70, 219] width 55 height 11
